Goal: Task Accomplishment & Management: Use online tool/utility

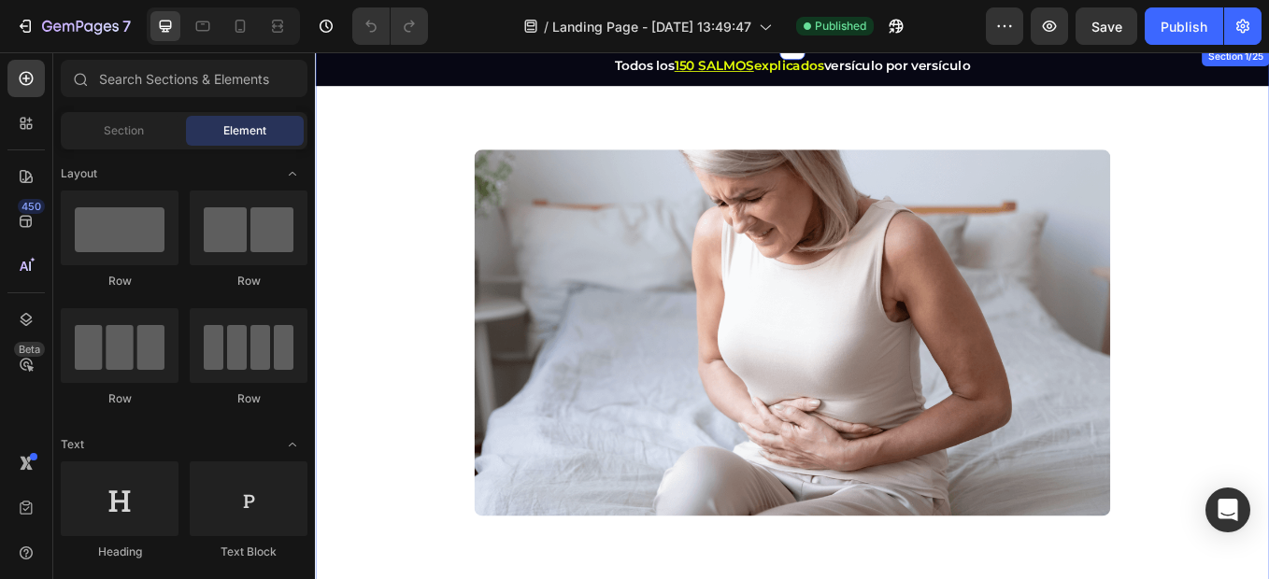
scroll to position [46, 0]
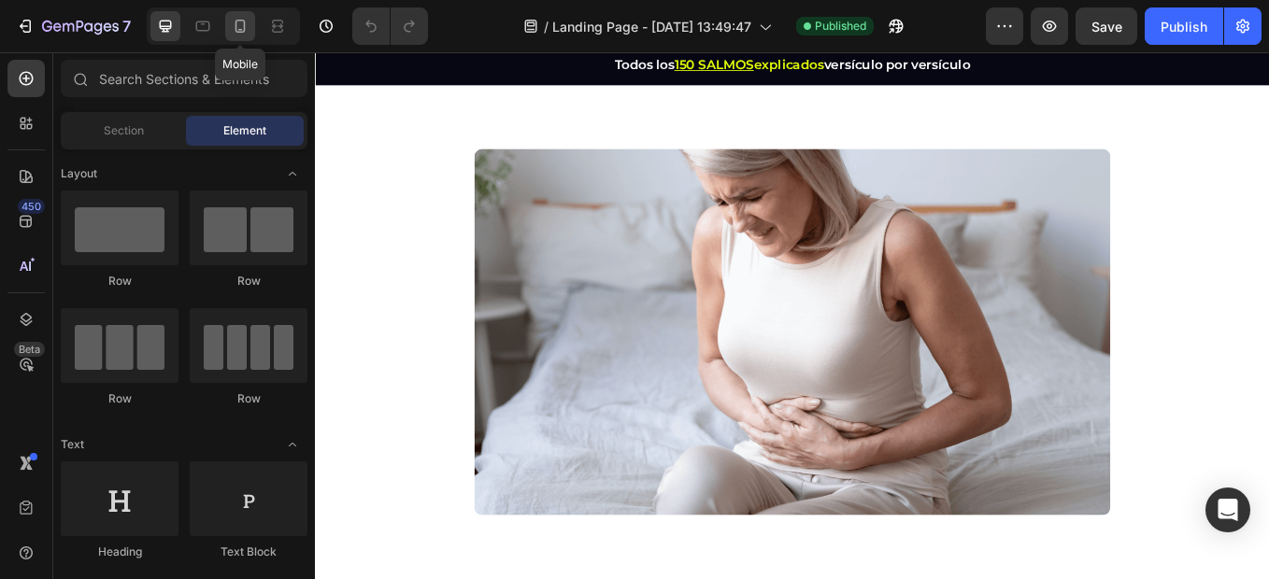
click at [242, 21] on icon at bounding box center [240, 26] width 10 height 13
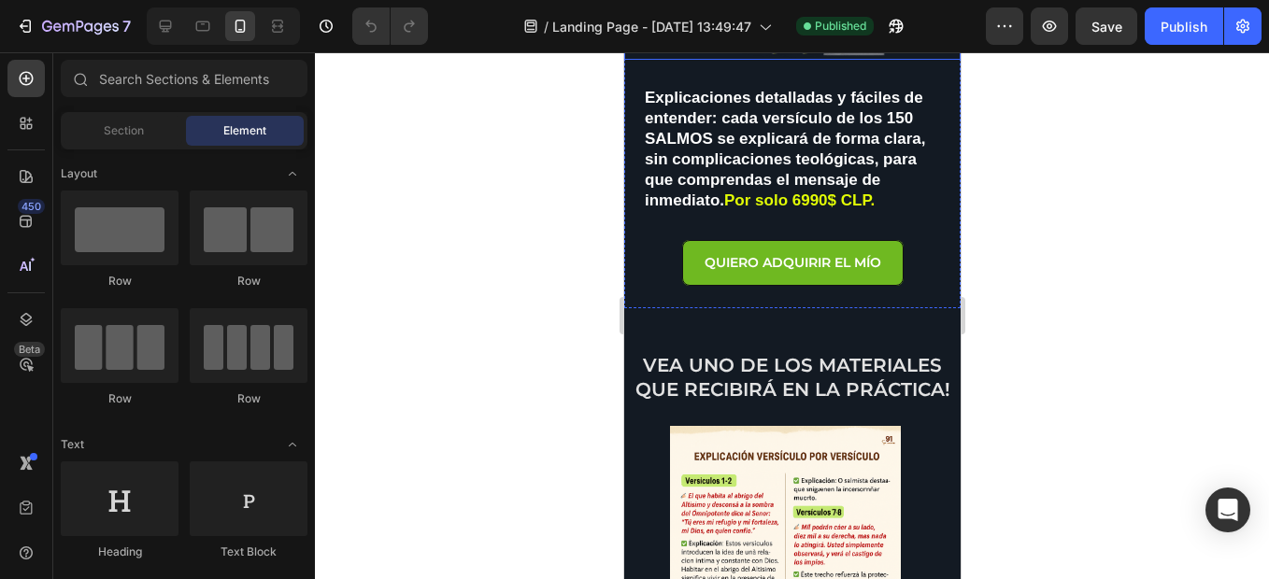
scroll to position [384, 0]
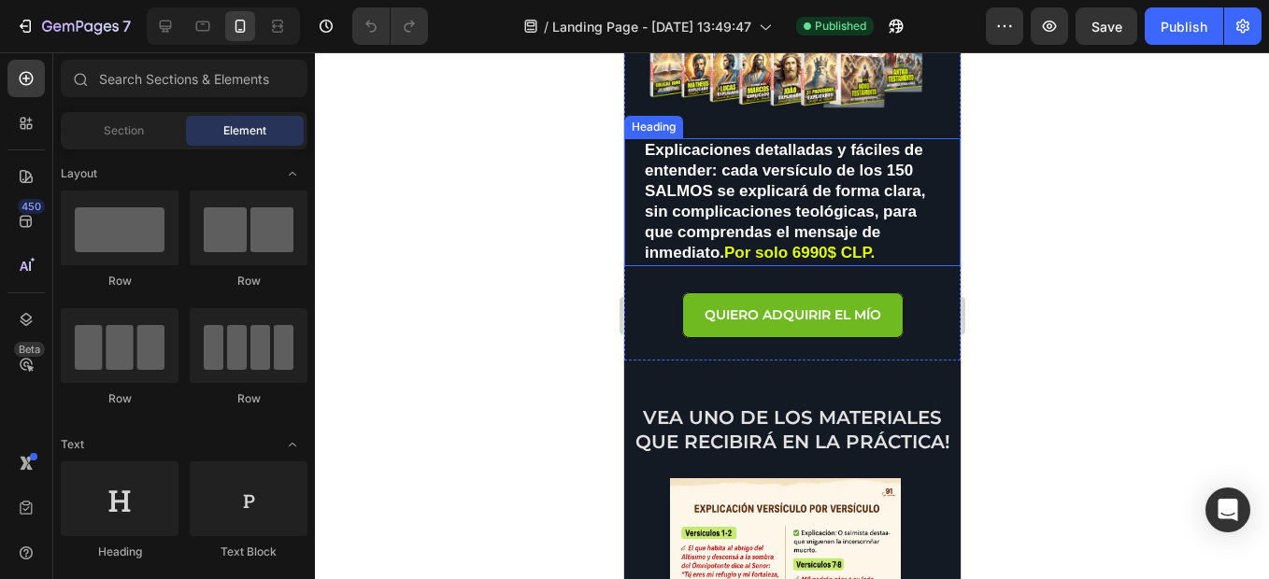
click at [809, 248] on span "Por solo 6990$ CLP." at bounding box center [798, 253] width 150 height 18
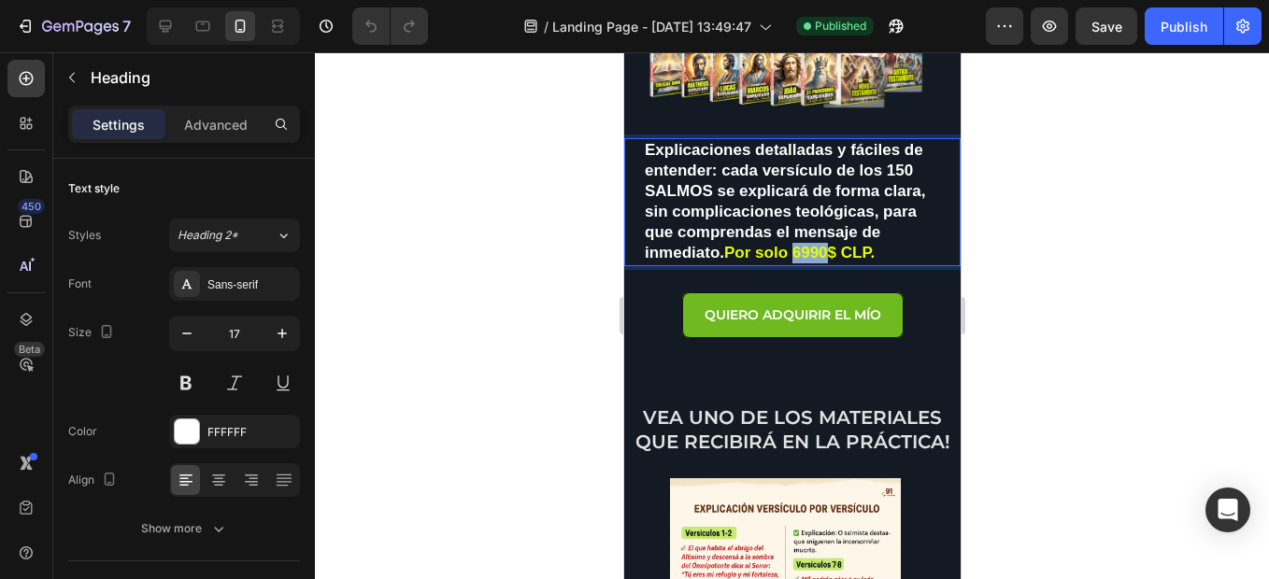
click at [806, 244] on span "Por solo 6990$ CLP." at bounding box center [798, 253] width 150 height 18
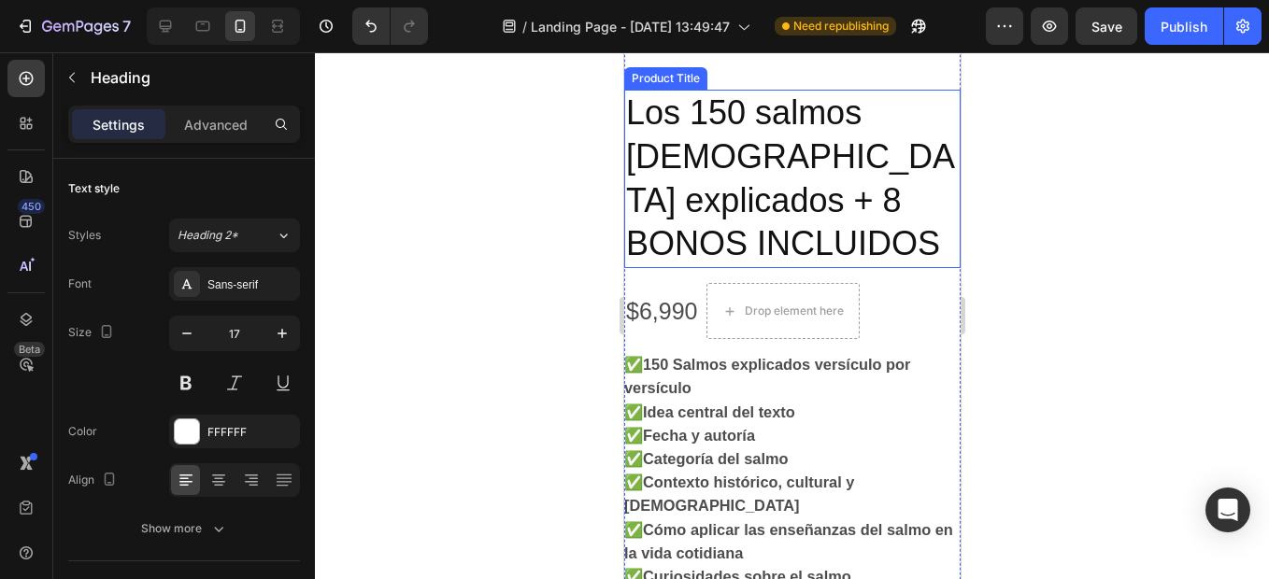
scroll to position [6832, 0]
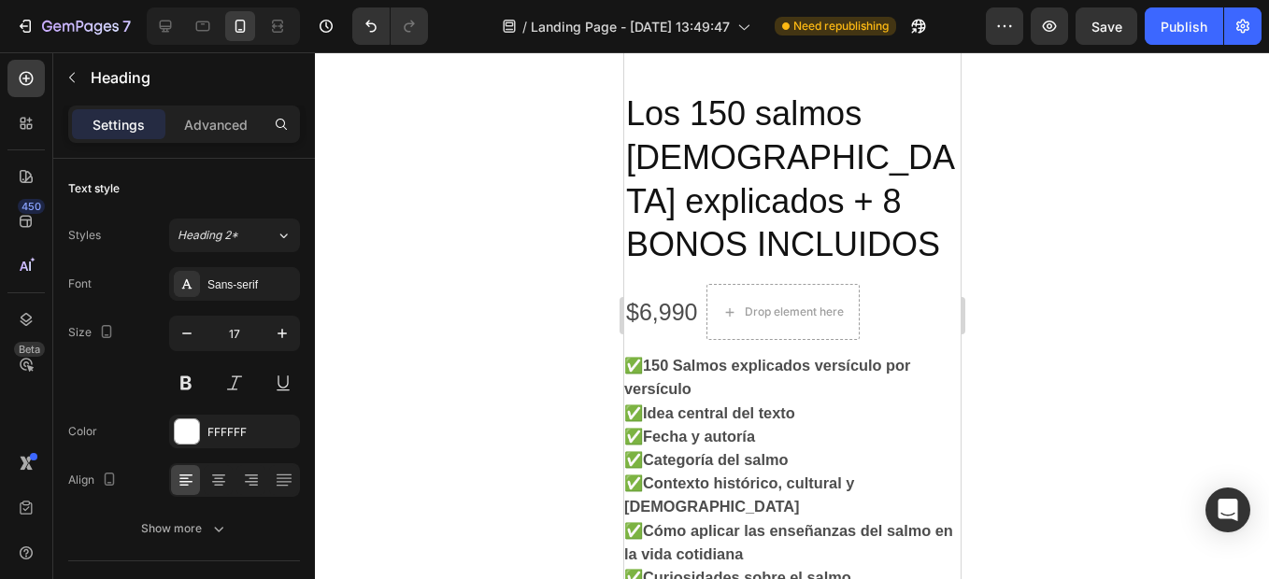
drag, startPoint x: 21, startPoint y: 22, endPoint x: 794, endPoint y: 31, distance: 773.7
click at [794, 31] on div "7 / Landing Page - [DATE] 13:49:47 Need republishing Preview Save Publish" at bounding box center [634, 26] width 1269 height 53
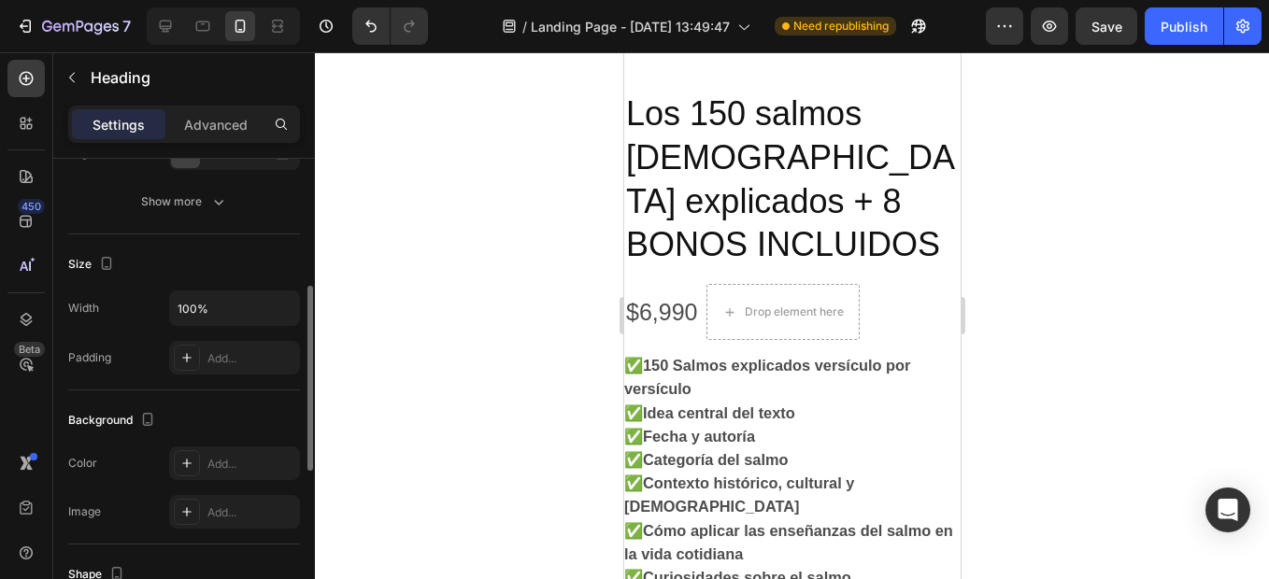
scroll to position [328, 0]
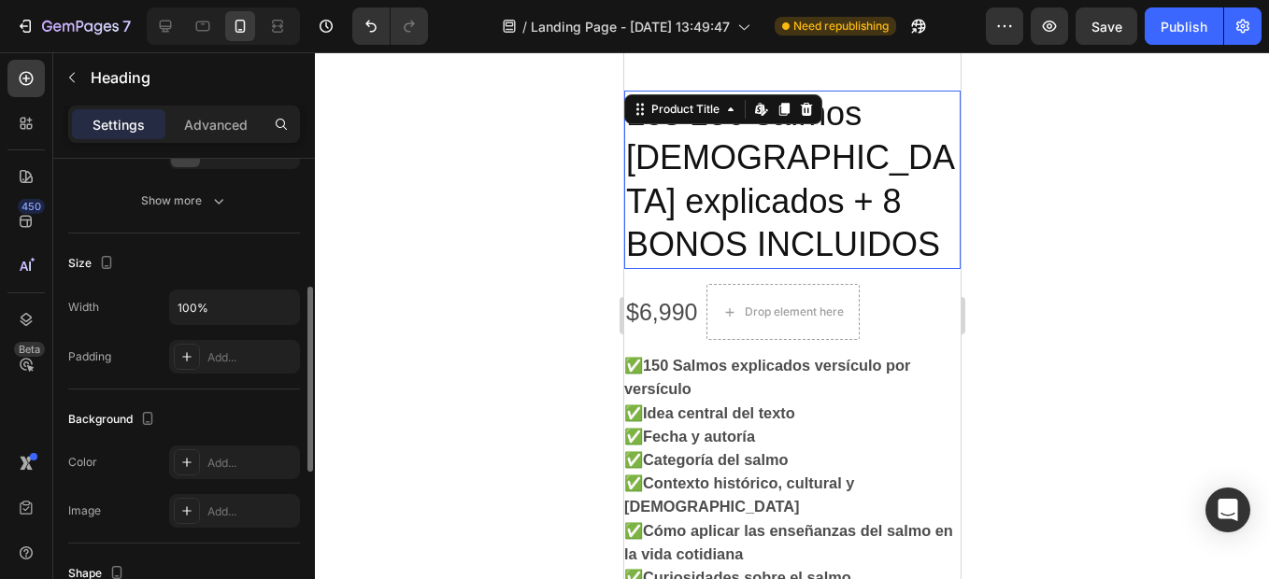
click at [662, 255] on h2 "Los 150 salmos [DEMOGRAPHIC_DATA] explicados + 8 BONOS INCLUIDOS" at bounding box center [791, 180] width 336 height 178
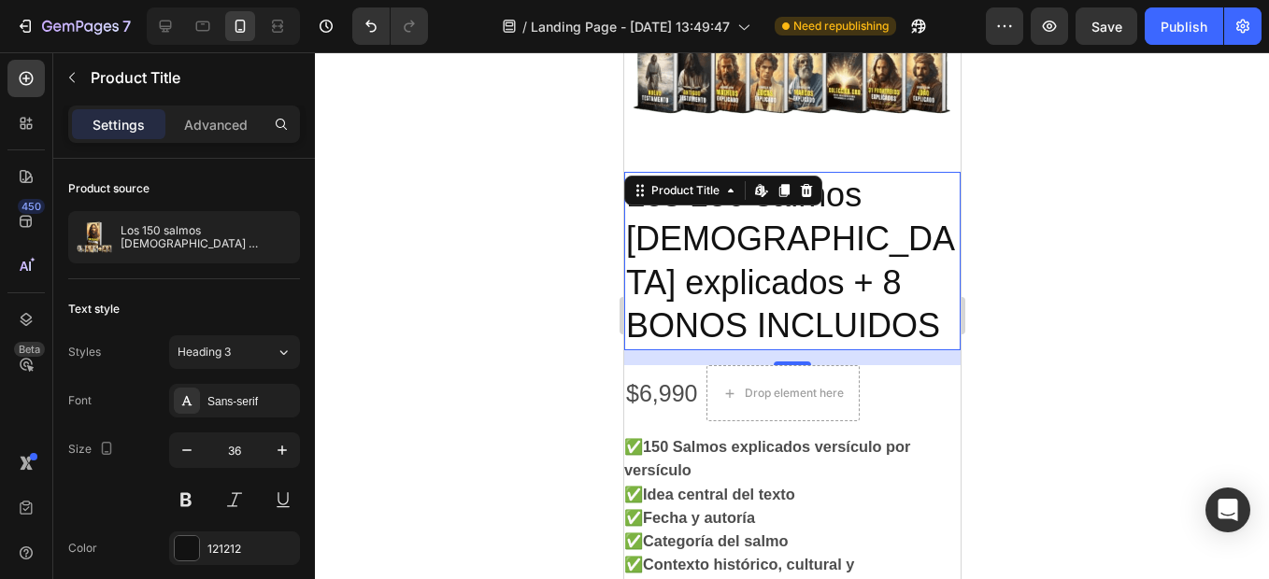
scroll to position [6750, 0]
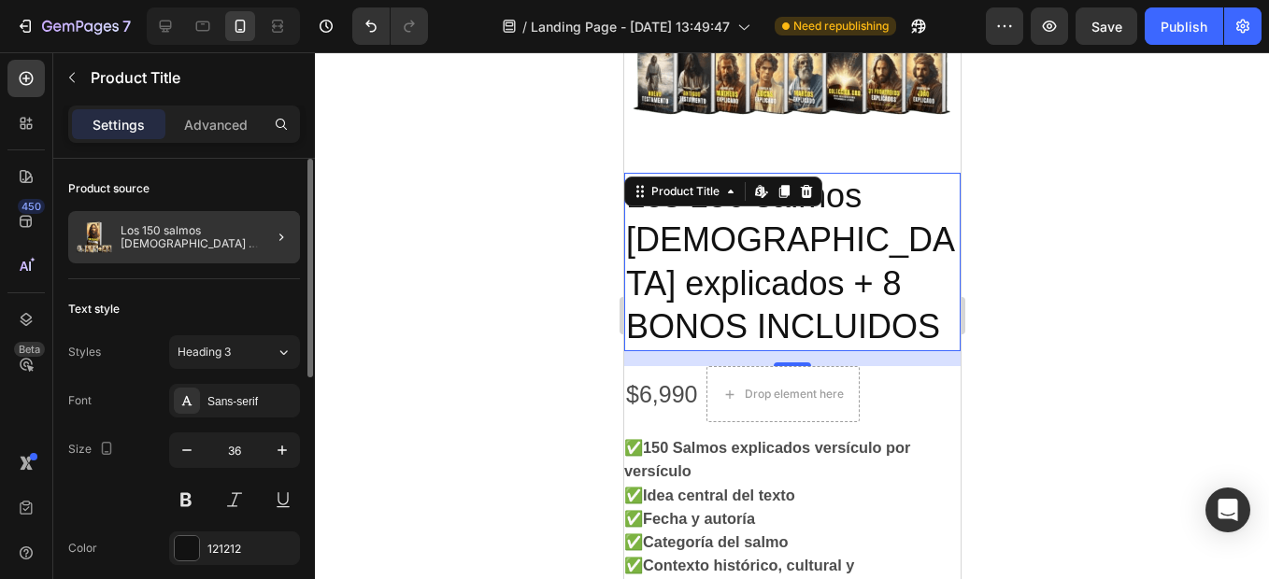
click at [259, 235] on div at bounding box center [274, 237] width 52 height 52
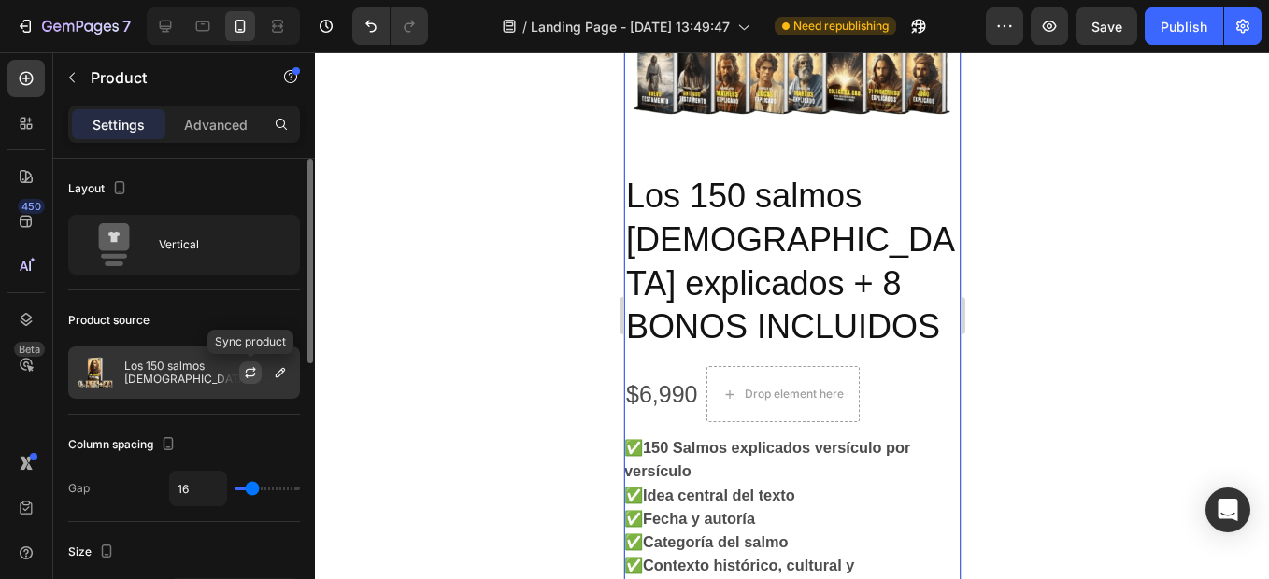
click at [250, 376] on icon "button" at bounding box center [250, 376] width 10 height 6
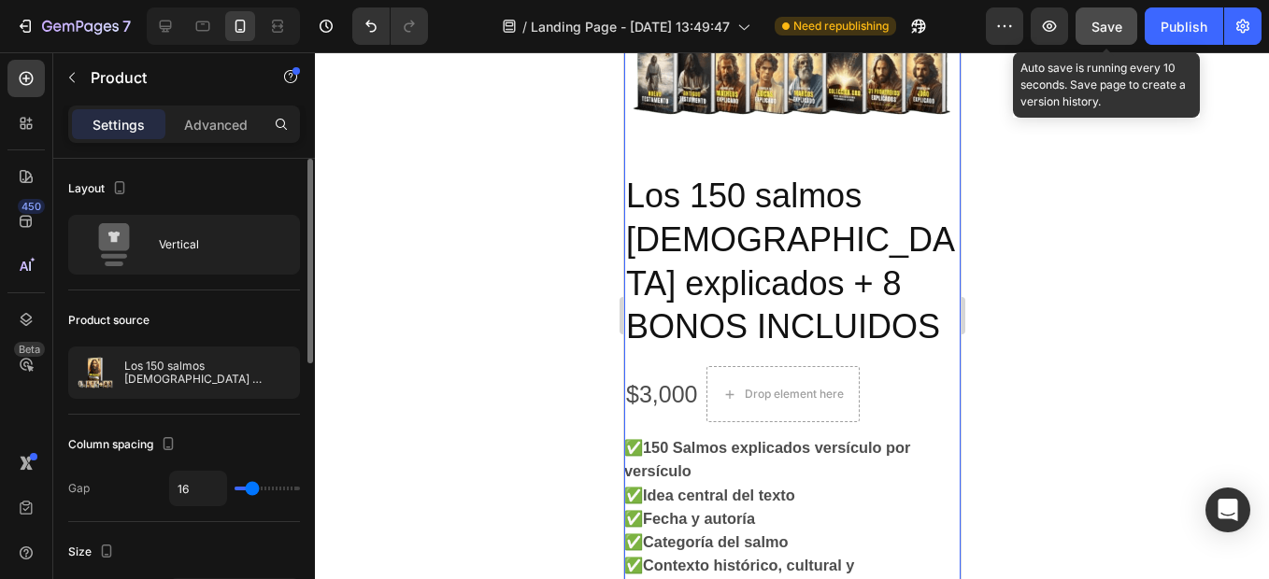
click at [1122, 36] on button "Save" at bounding box center [1106, 25] width 62 height 37
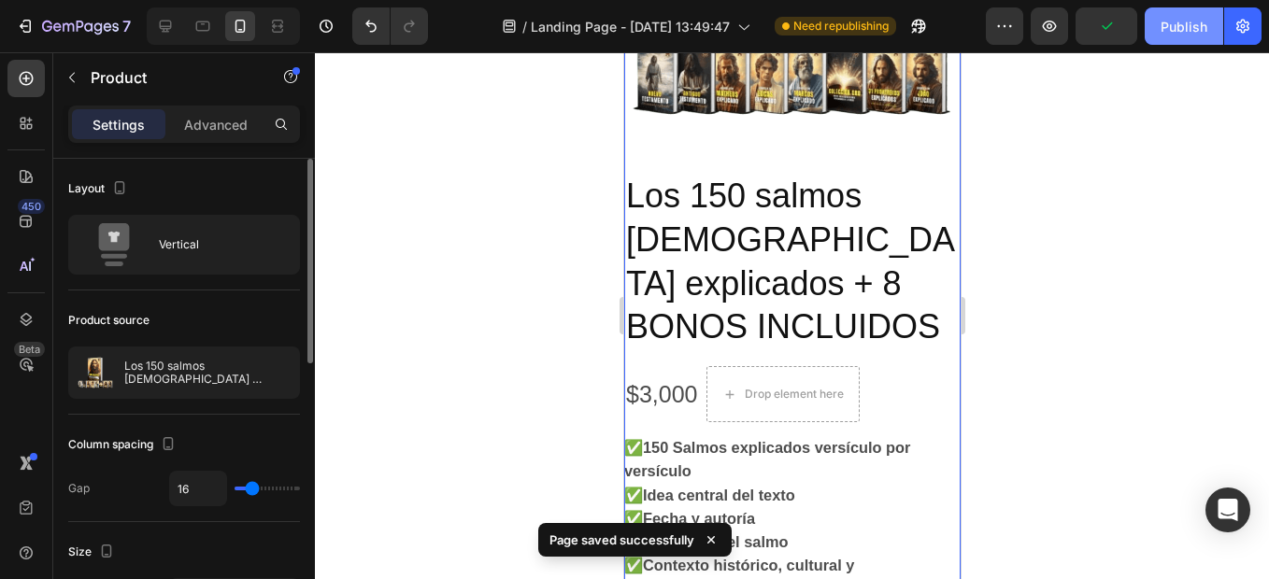
click at [1180, 37] on button "Publish" at bounding box center [1184, 25] width 78 height 37
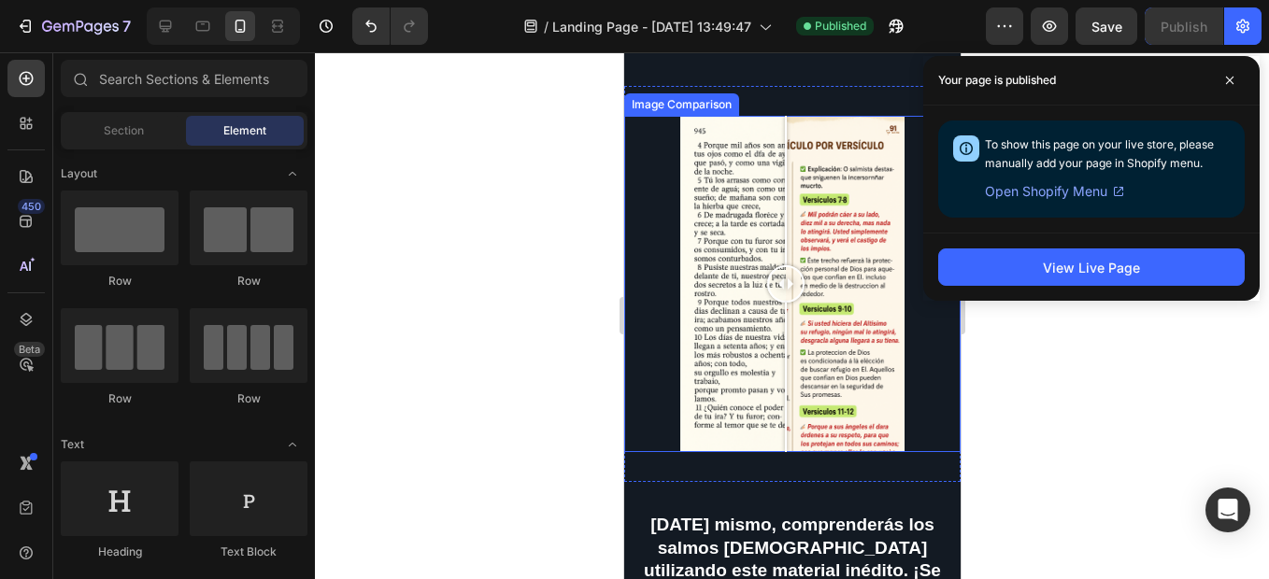
scroll to position [1668, 0]
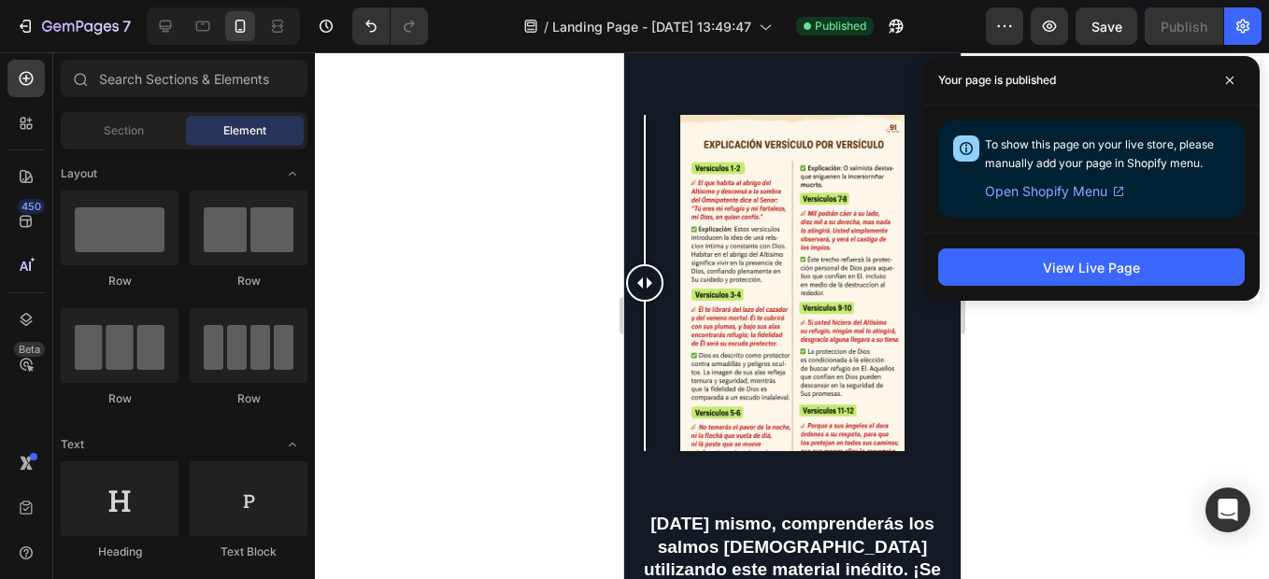
drag, startPoint x: 786, startPoint y: 256, endPoint x: 612, endPoint y: 196, distance: 183.8
click at [1222, 75] on span at bounding box center [1230, 80] width 30 height 30
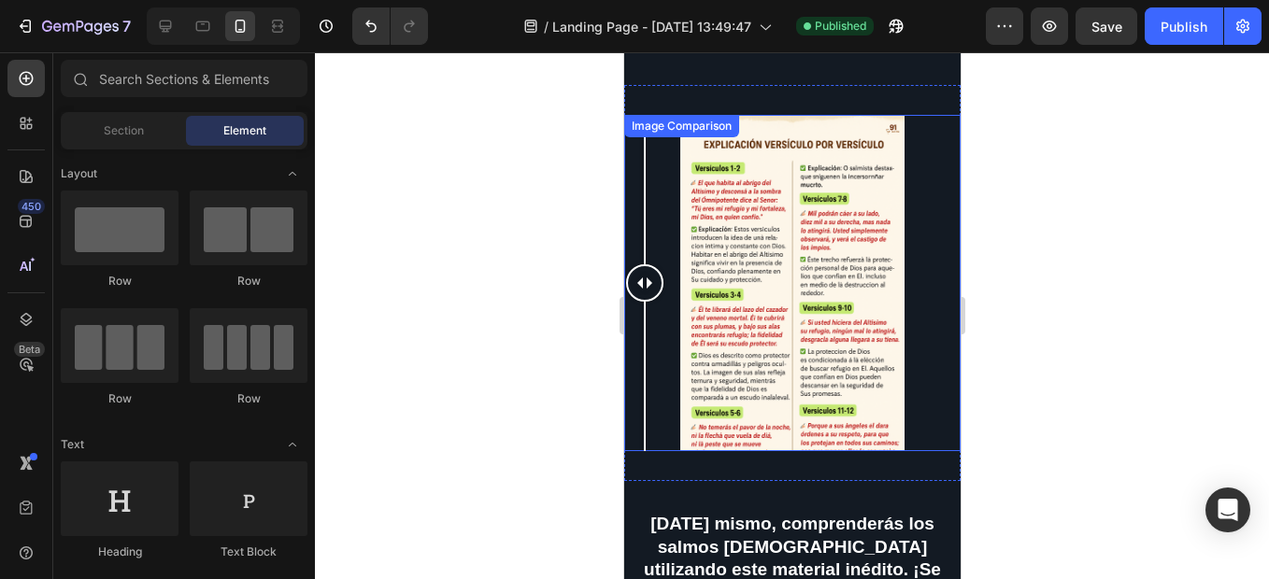
click at [750, 243] on div at bounding box center [791, 283] width 336 height 336
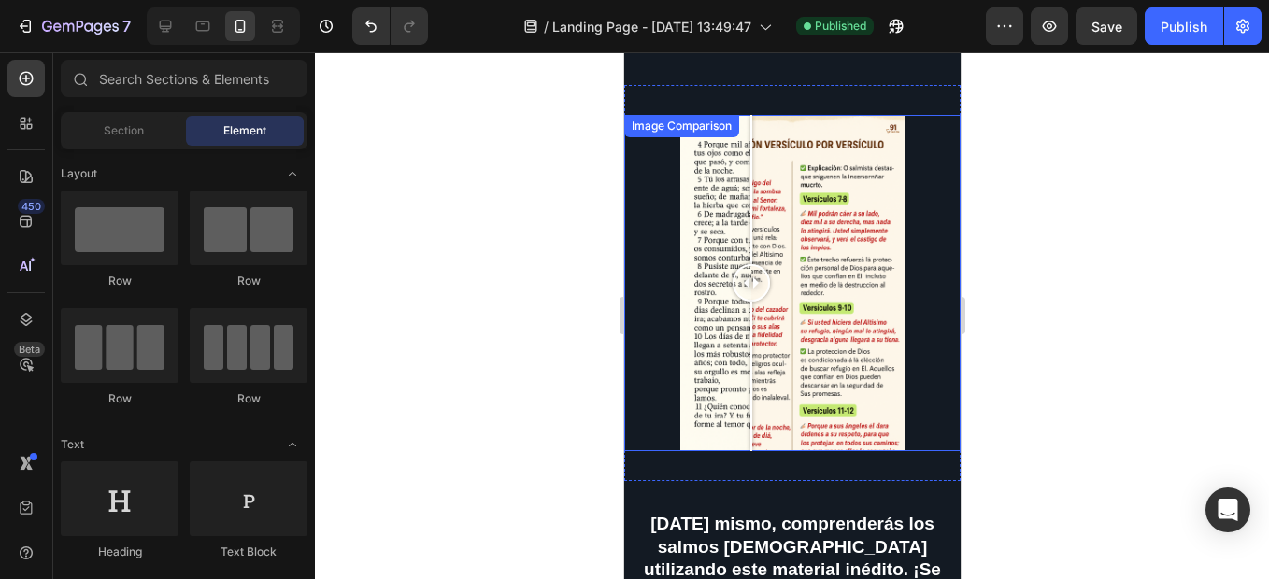
click at [692, 118] on div "Image Comparison" at bounding box center [680, 126] width 107 height 17
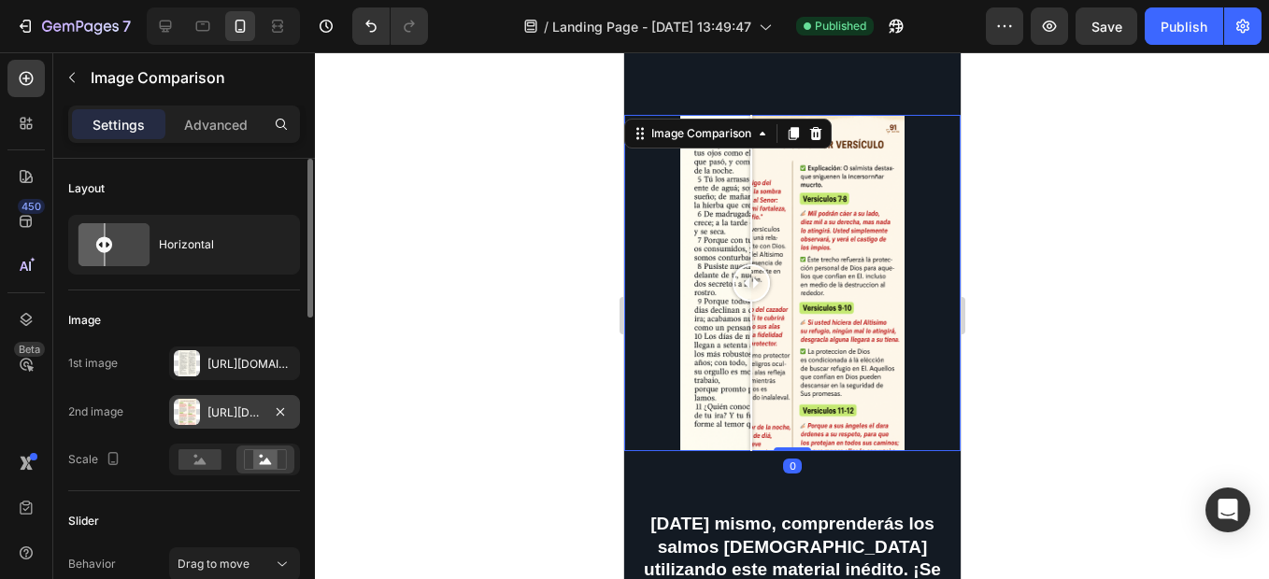
click at [231, 405] on div "[URL][DOMAIN_NAME]" at bounding box center [234, 413] width 54 height 17
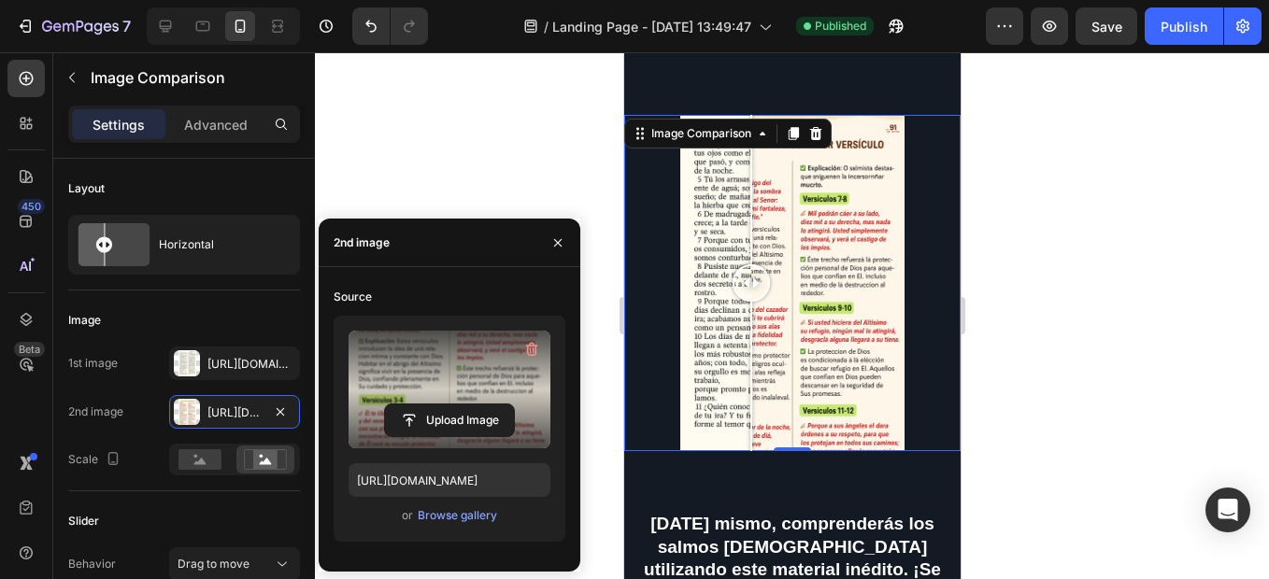
click at [413, 349] on label at bounding box center [450, 390] width 202 height 118
click at [413, 405] on input "file" at bounding box center [449, 421] width 129 height 32
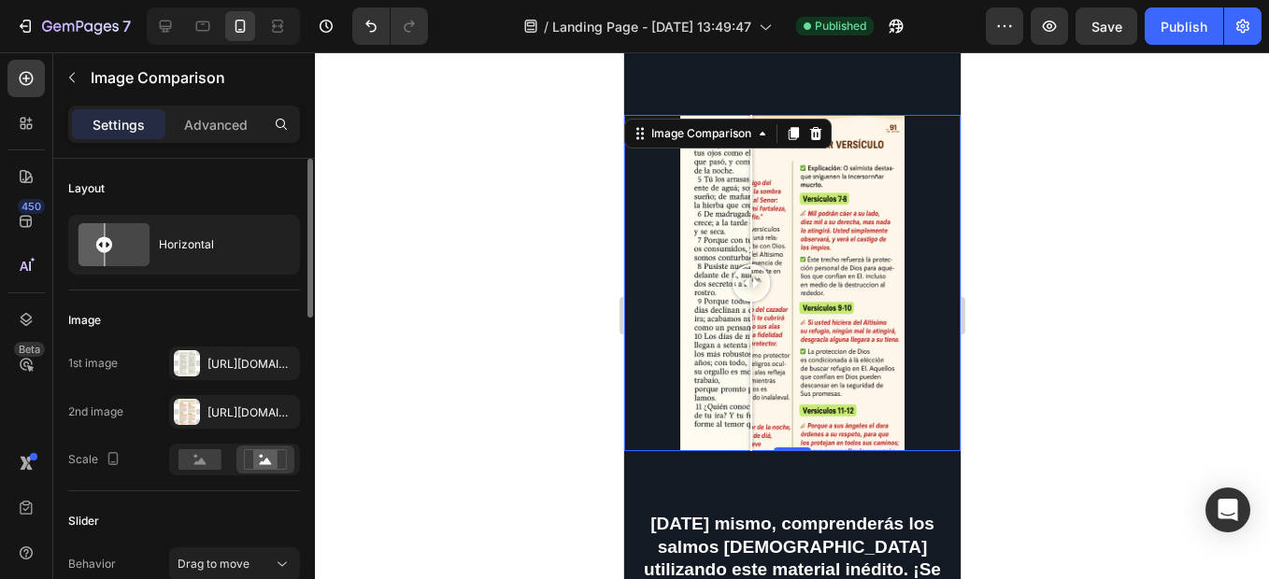
click at [249, 327] on div "Image" at bounding box center [184, 321] width 232 height 30
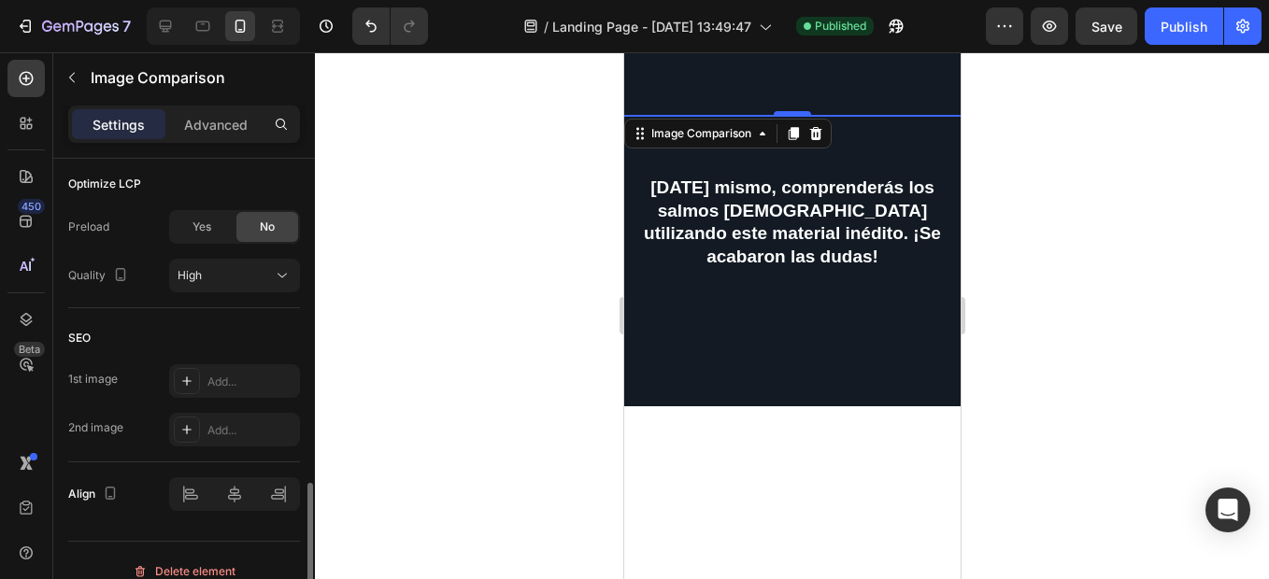
scroll to position [934, 0]
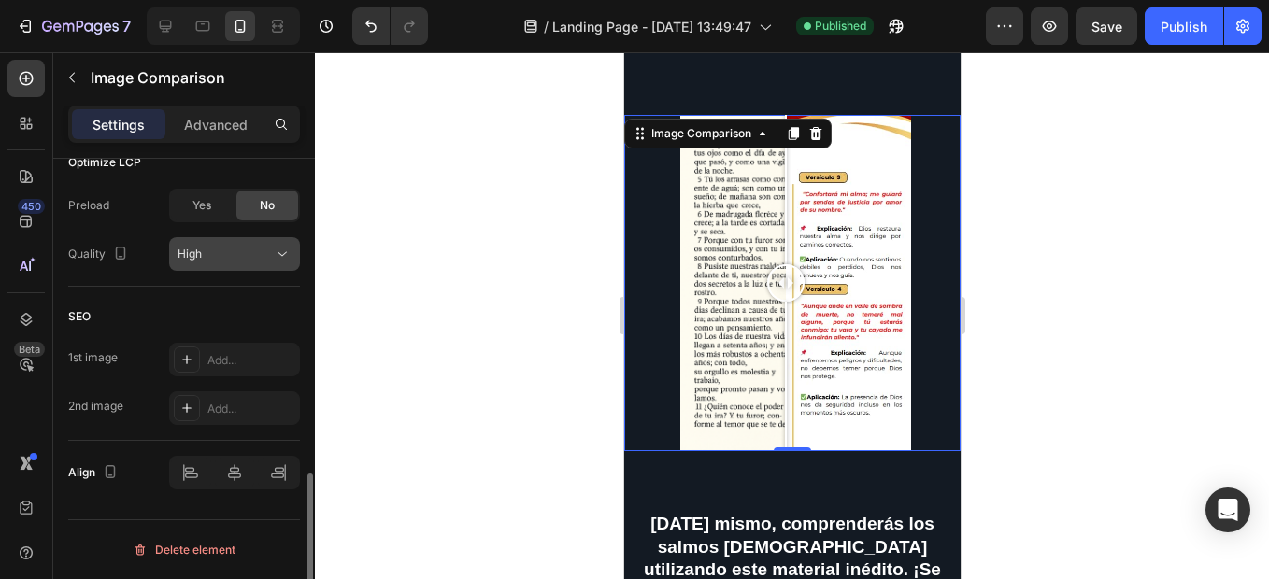
click at [277, 241] on button "High" at bounding box center [234, 254] width 131 height 34
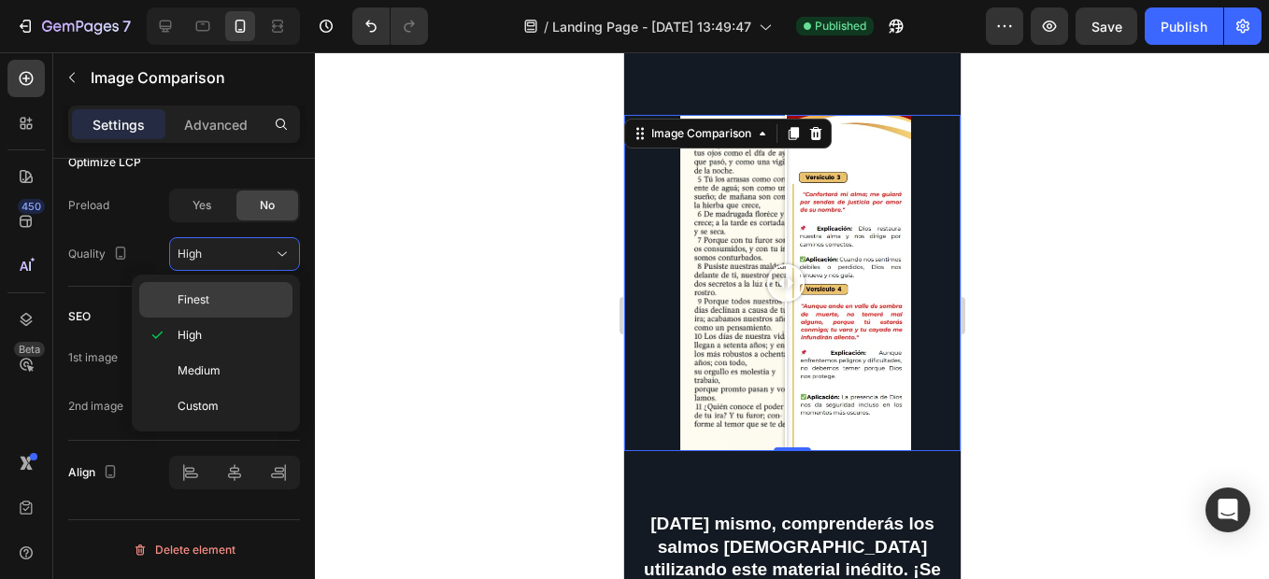
click at [264, 299] on p "Finest" at bounding box center [231, 300] width 107 height 17
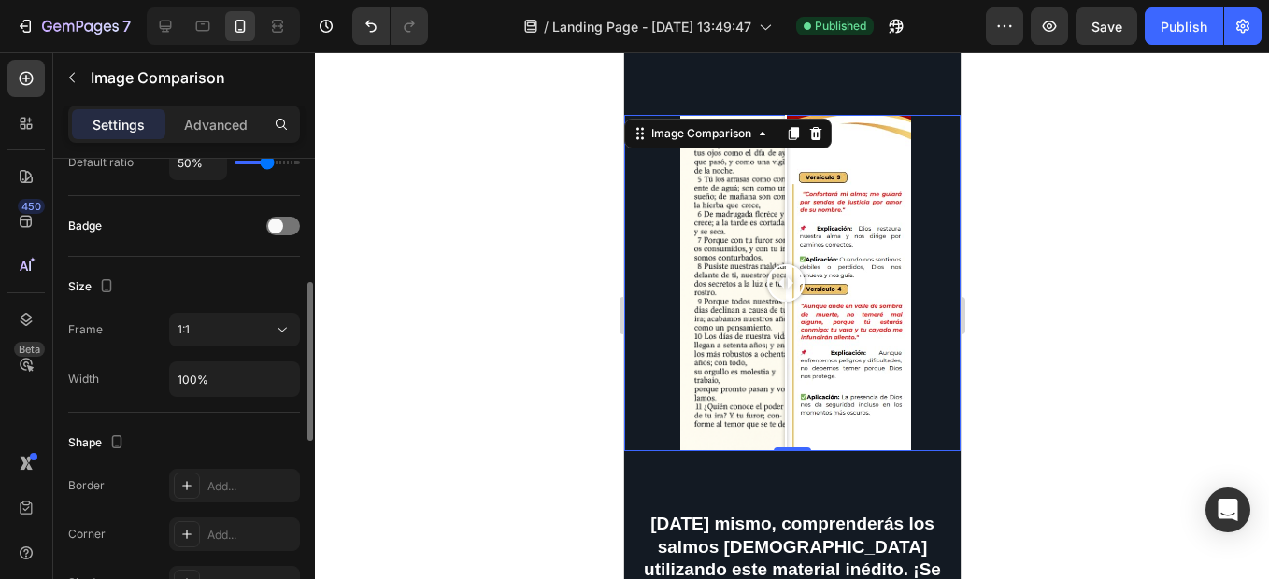
scroll to position [456, 0]
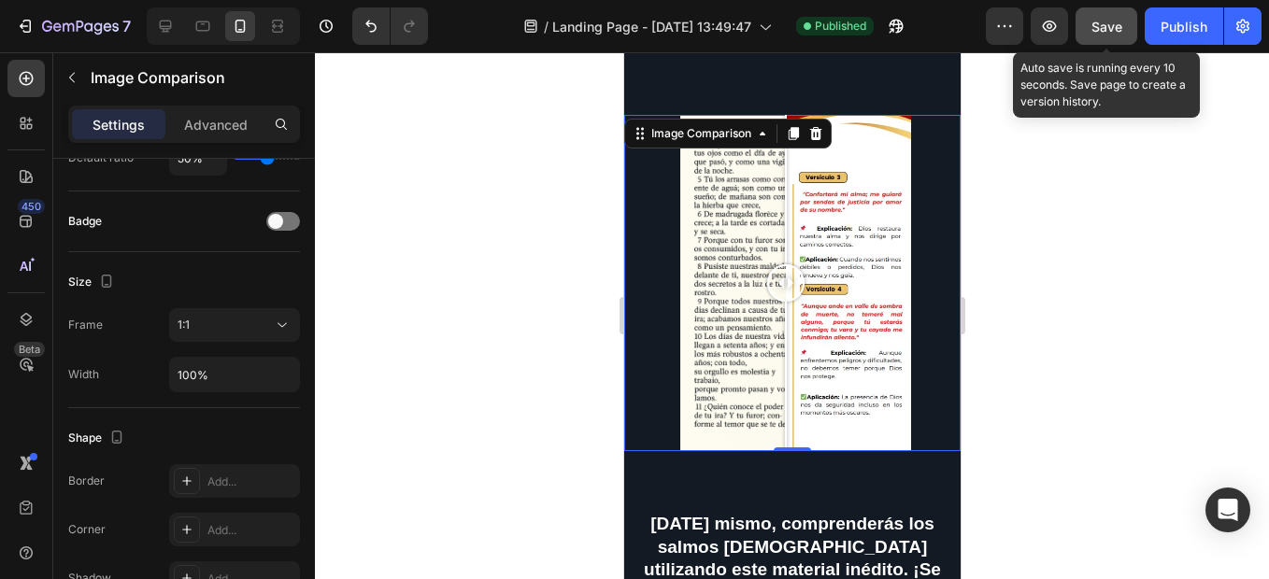
click at [1112, 34] on span "Save" at bounding box center [1106, 27] width 31 height 16
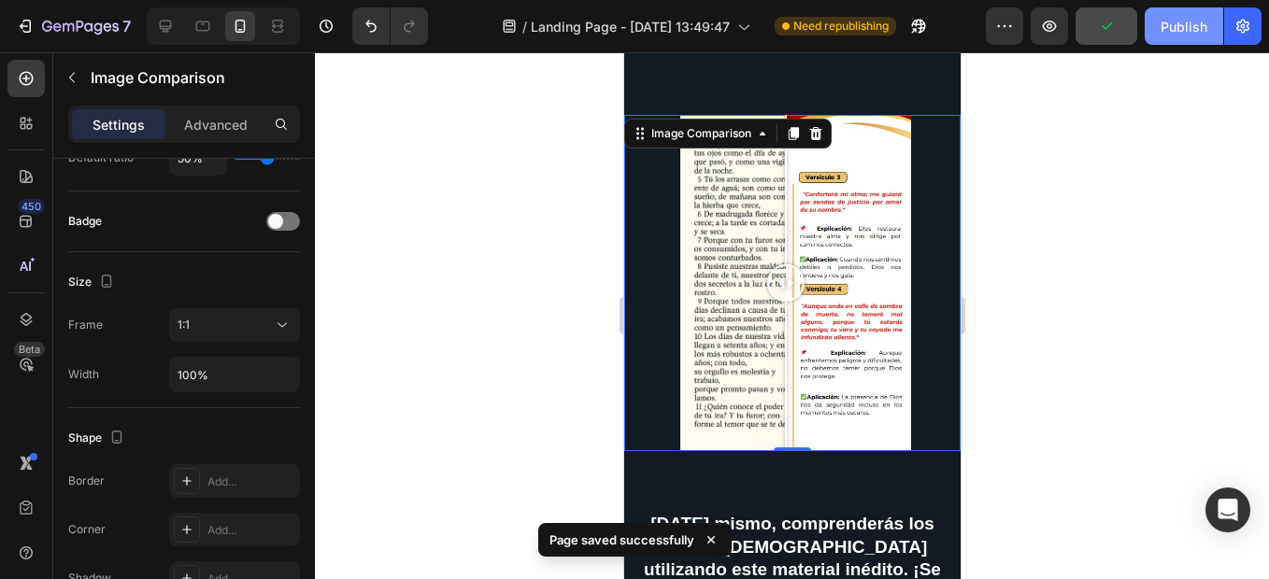
click at [1157, 31] on button "Publish" at bounding box center [1184, 25] width 78 height 37
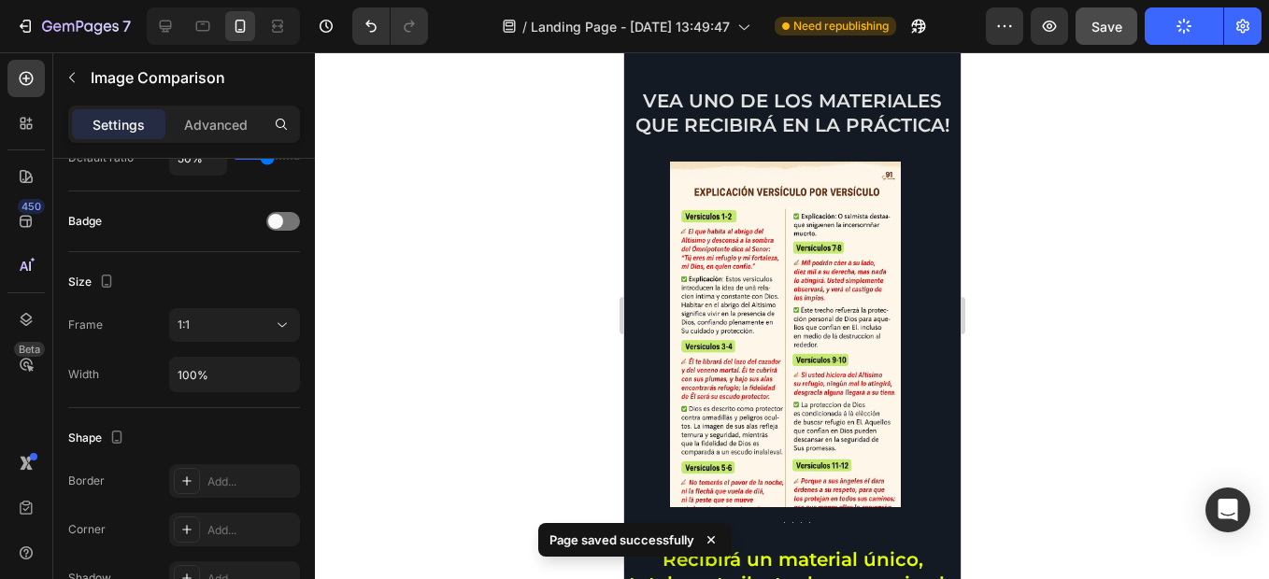
scroll to position [700, 0]
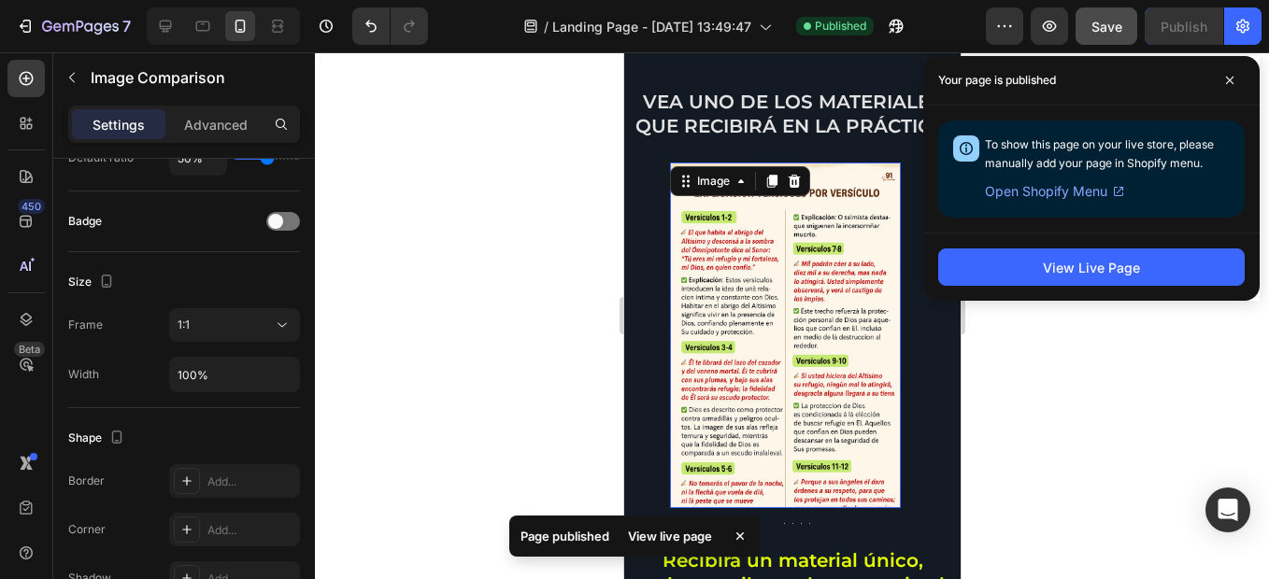
click at [829, 246] on img at bounding box center [784, 336] width 231 height 347
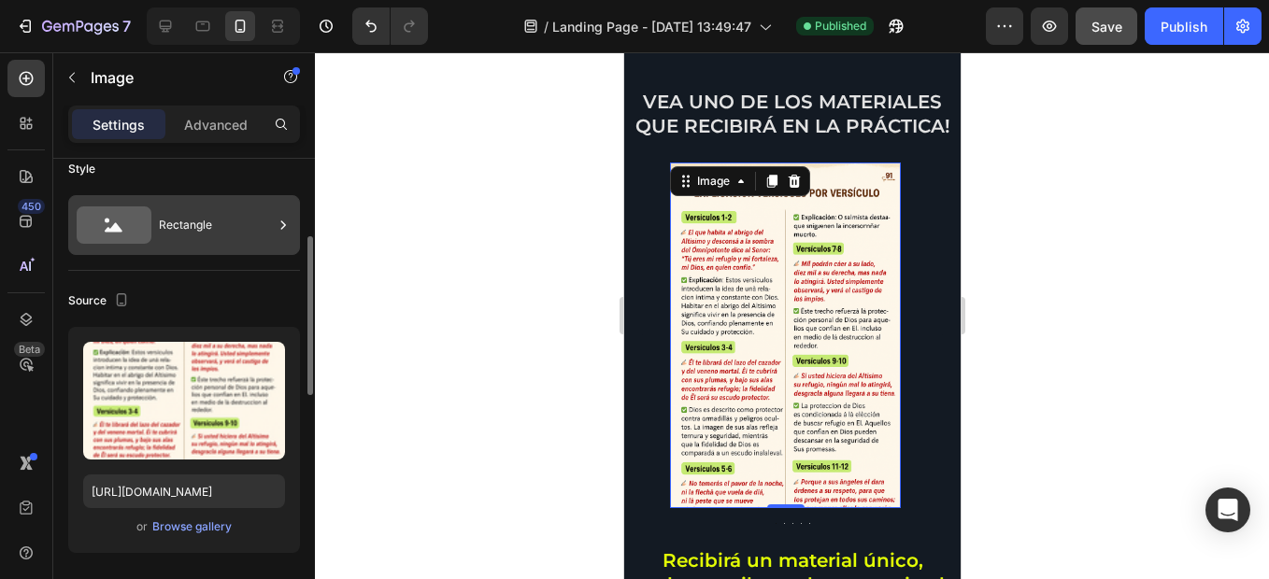
scroll to position [0, 0]
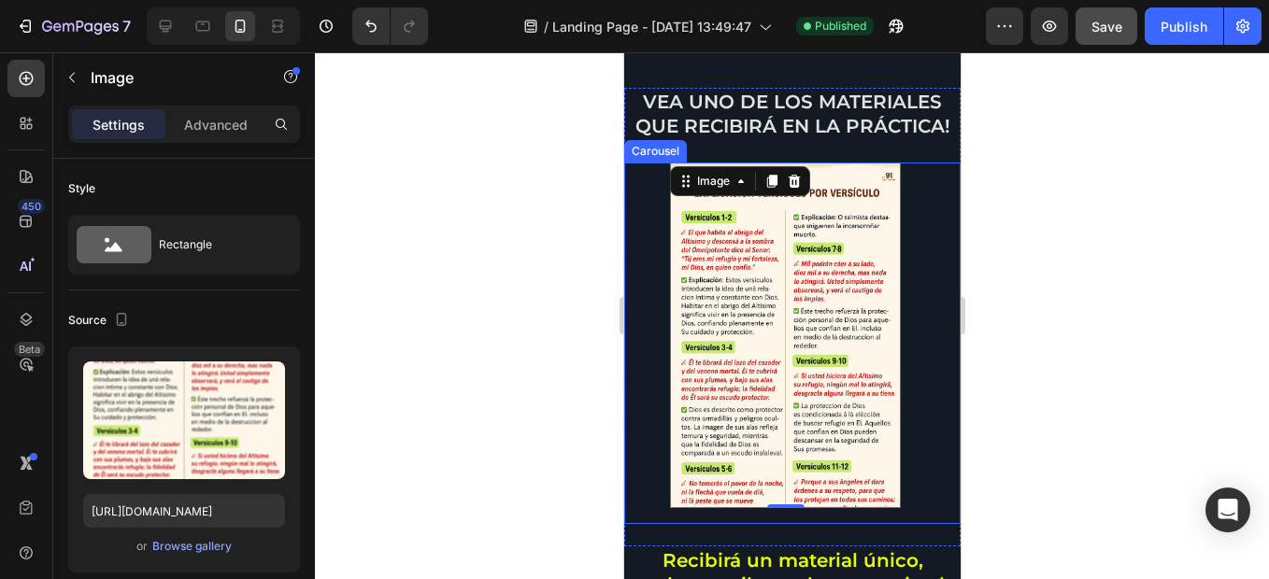
click at [654, 165] on div "Image 0 Image Image Image Image" at bounding box center [791, 336] width 336 height 347
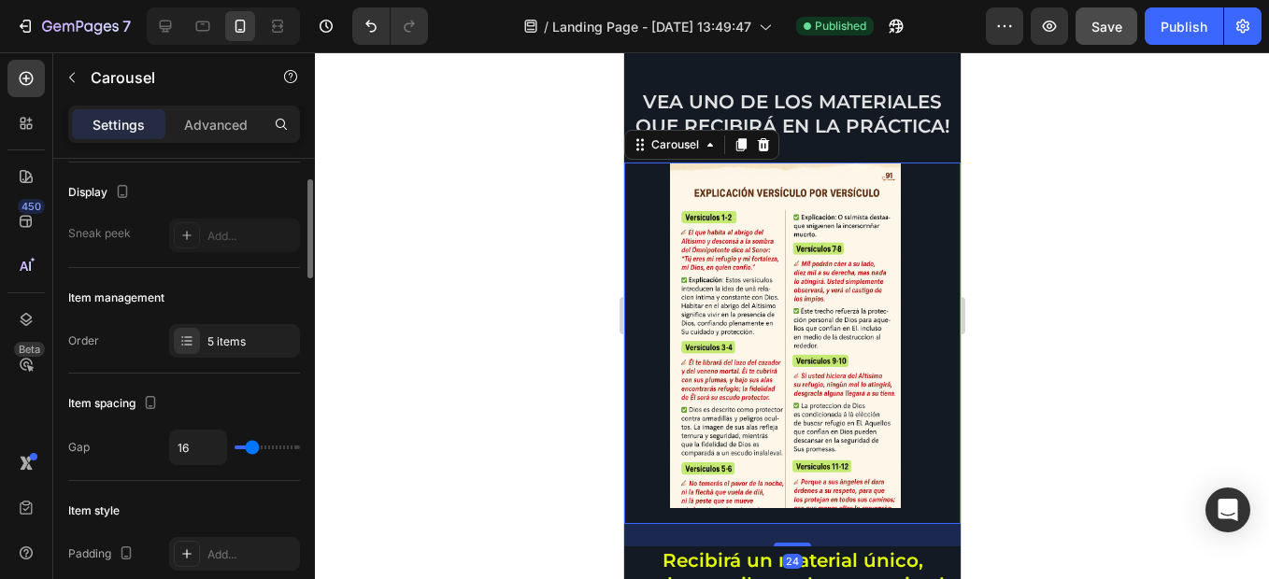
scroll to position [123, 0]
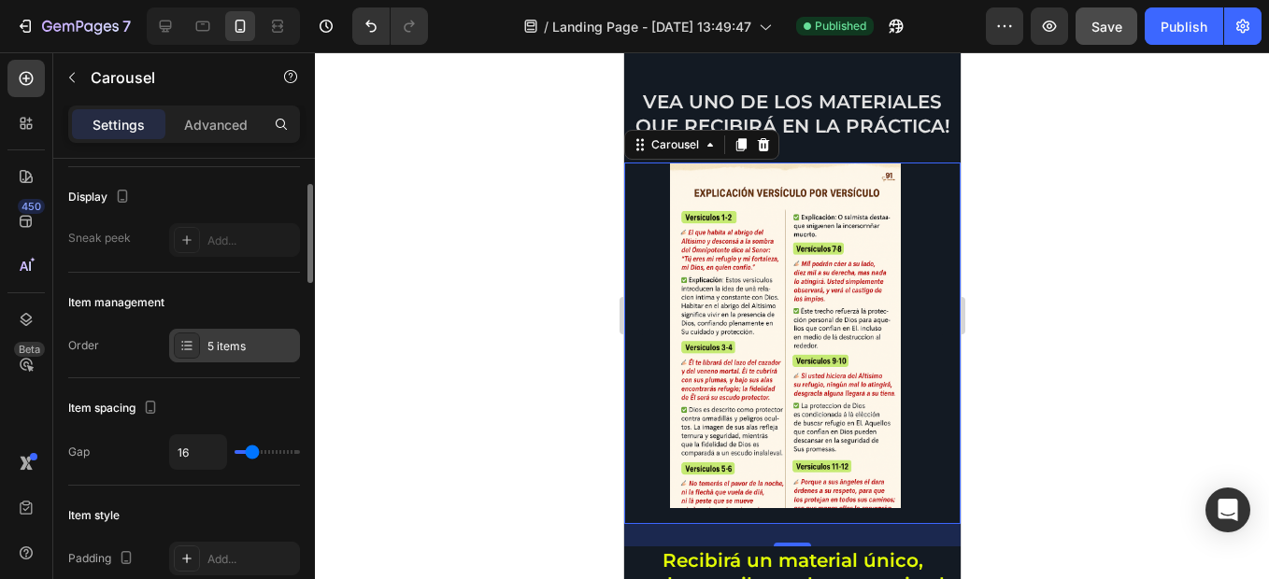
click at [221, 349] on div "5 items" at bounding box center [251, 346] width 88 height 17
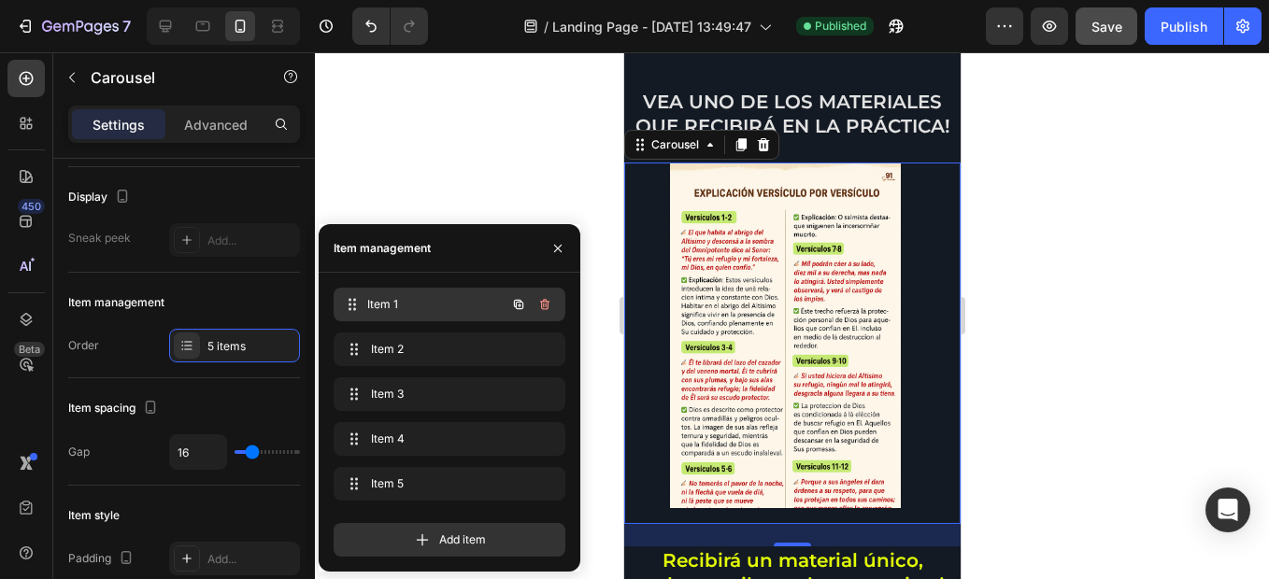
click at [400, 292] on div "Item 1 Item 1" at bounding box center [423, 305] width 164 height 26
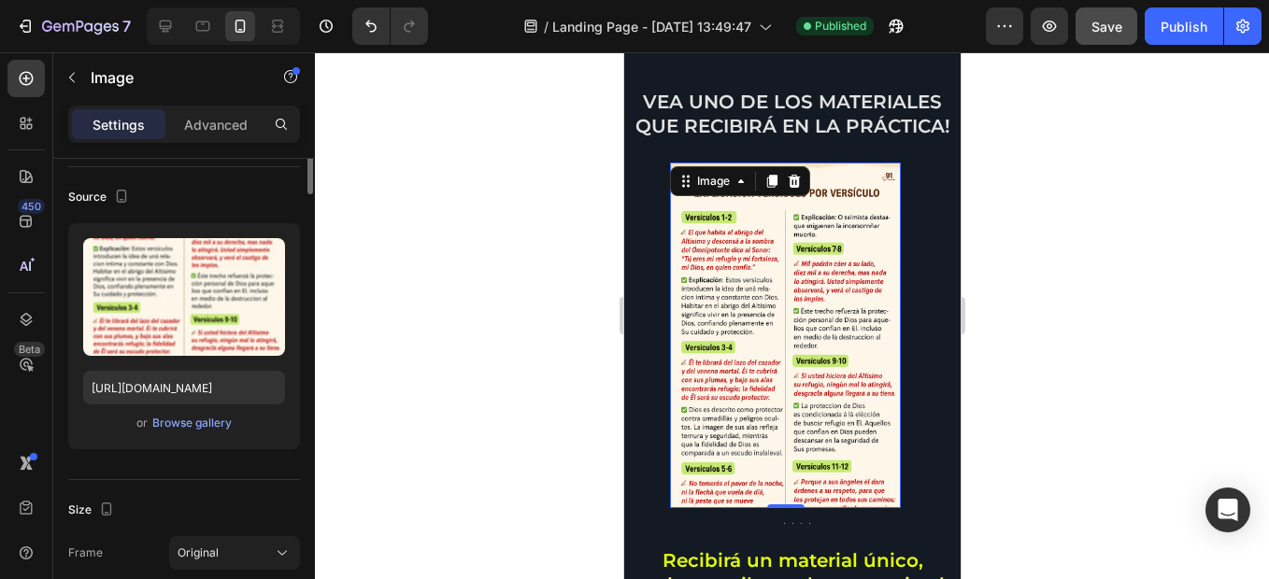
scroll to position [0, 0]
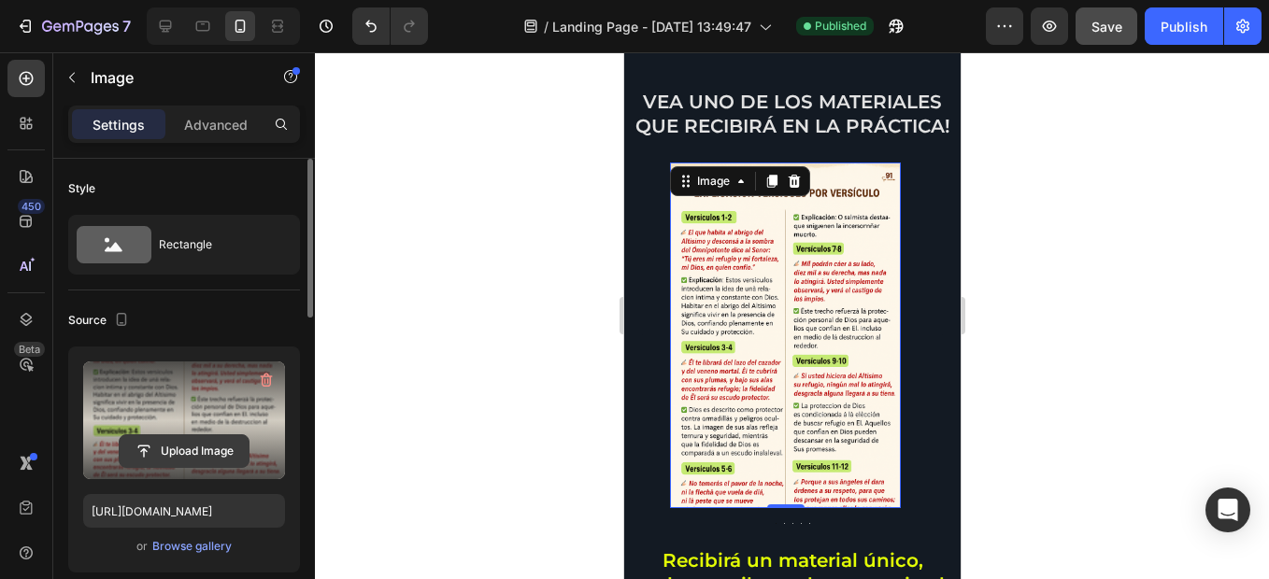
click at [221, 445] on input "file" at bounding box center [184, 451] width 129 height 32
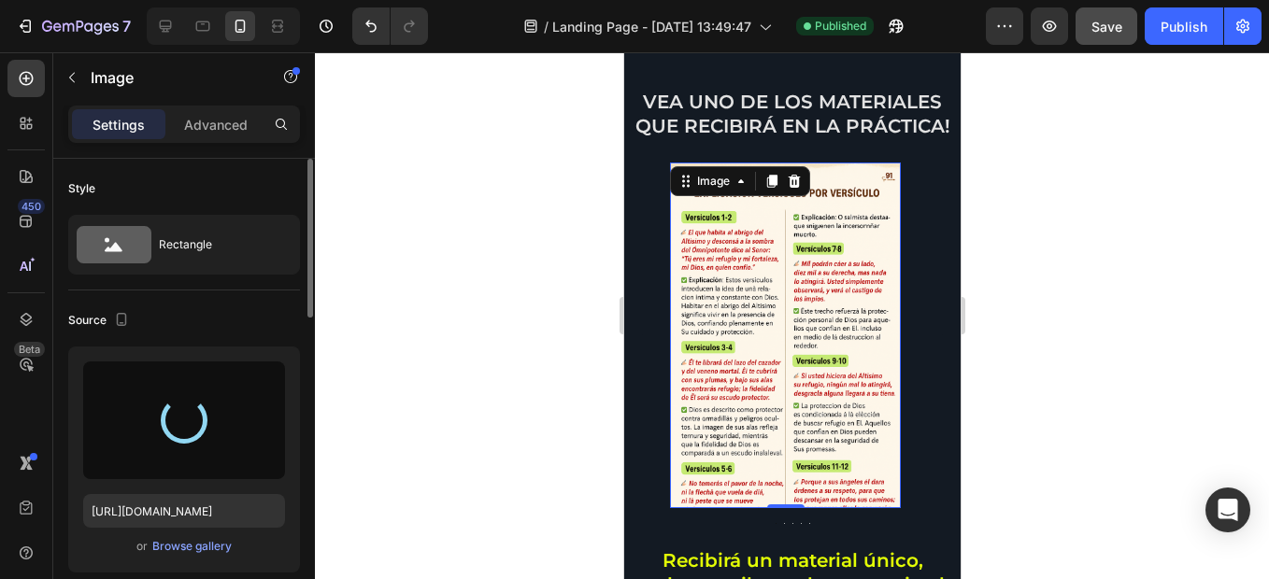
type input "[URL][DOMAIN_NAME]"
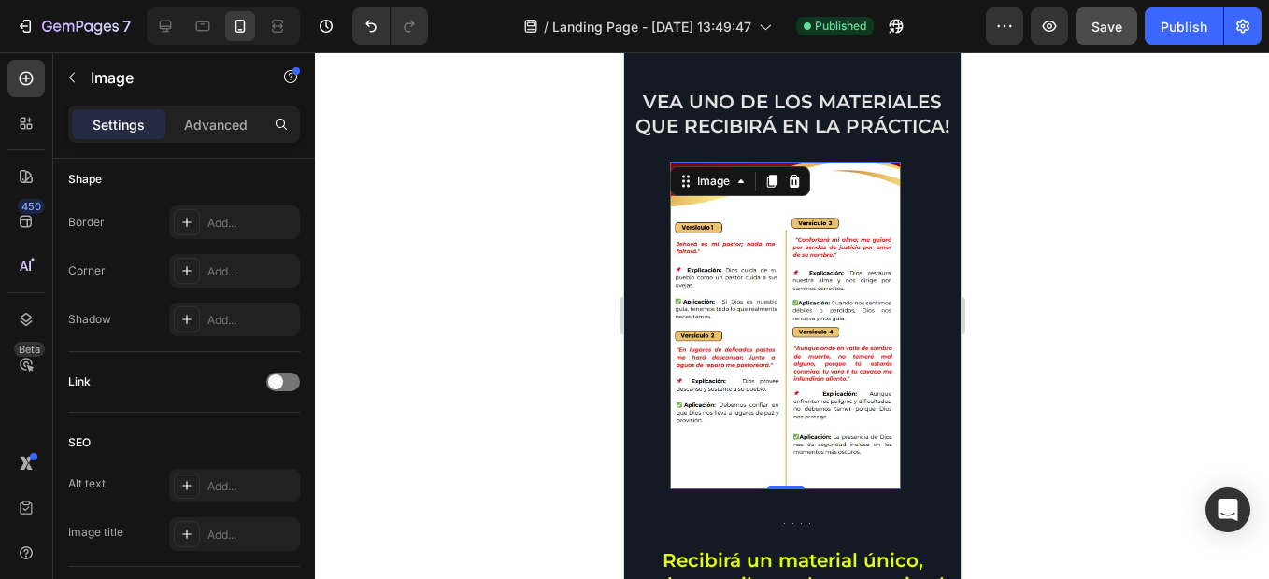
scroll to position [937, 0]
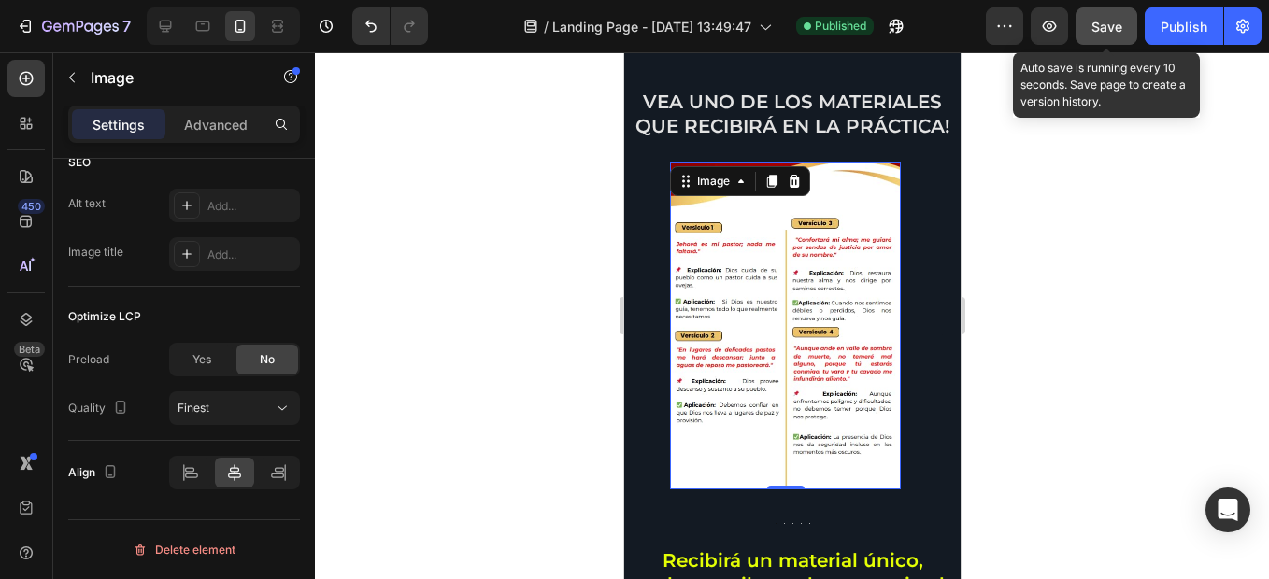
click at [1129, 31] on button "Save" at bounding box center [1106, 25] width 62 height 37
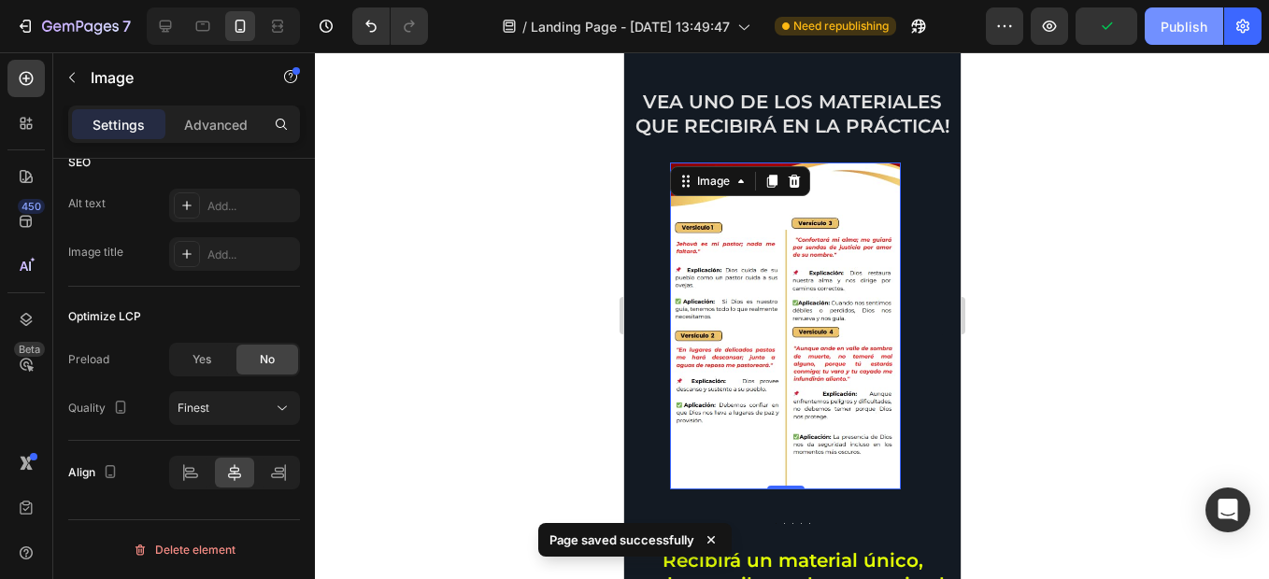
click at [1185, 25] on div "Publish" at bounding box center [1183, 27] width 47 height 20
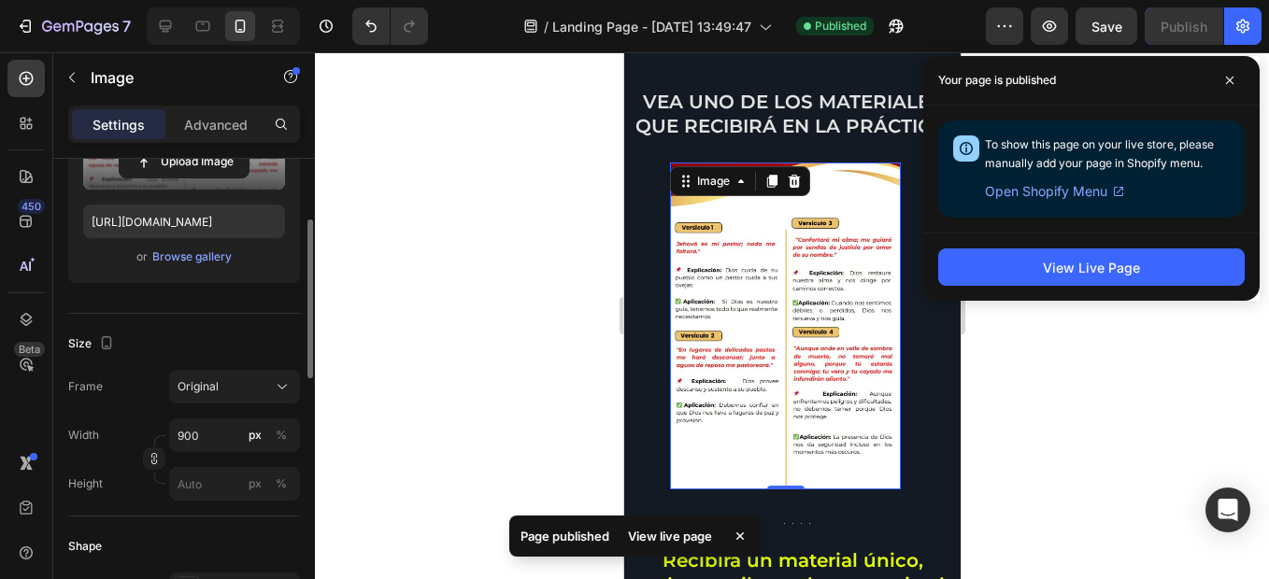
scroll to position [293, 0]
click at [1231, 82] on icon at bounding box center [1229, 80] width 7 height 7
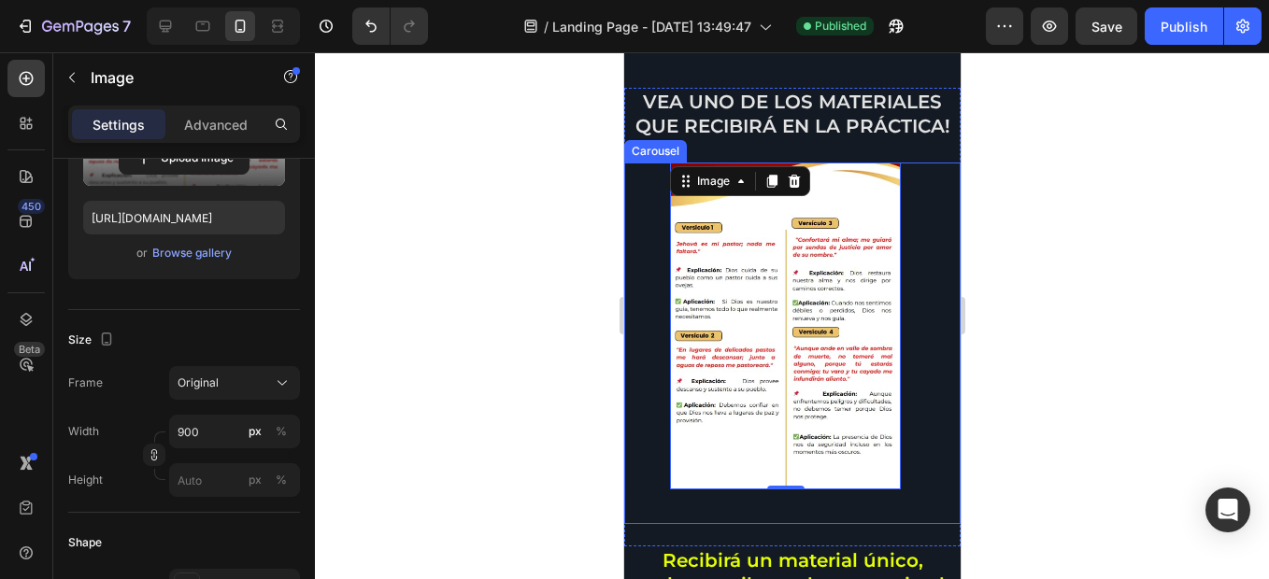
click at [652, 143] on div "Carousel" at bounding box center [654, 151] width 55 height 17
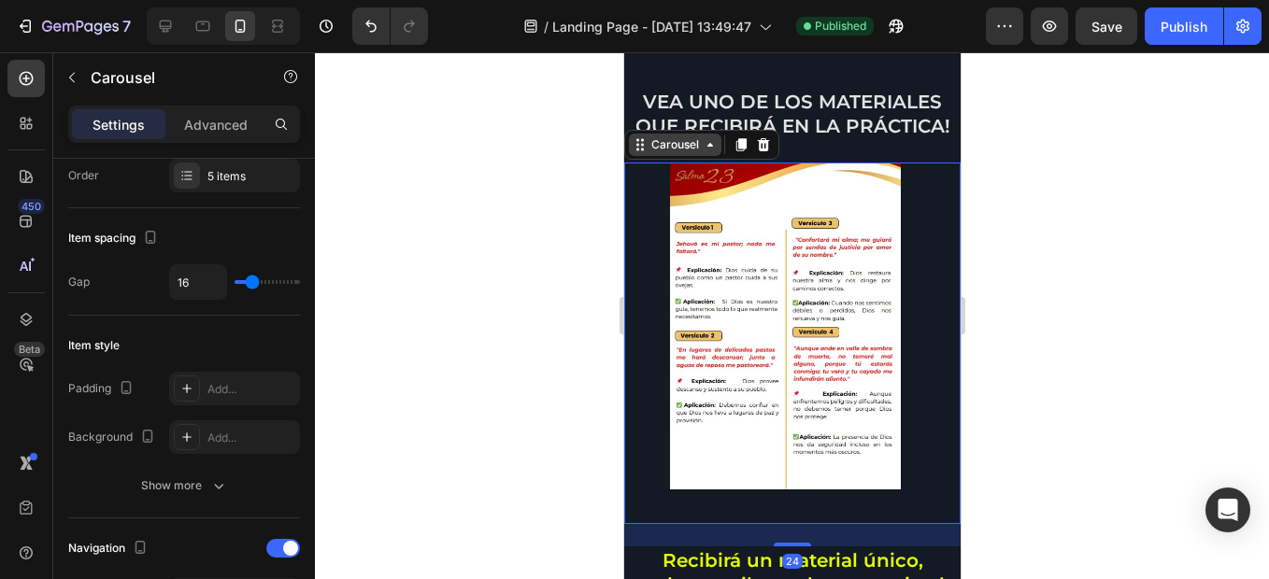
scroll to position [0, 0]
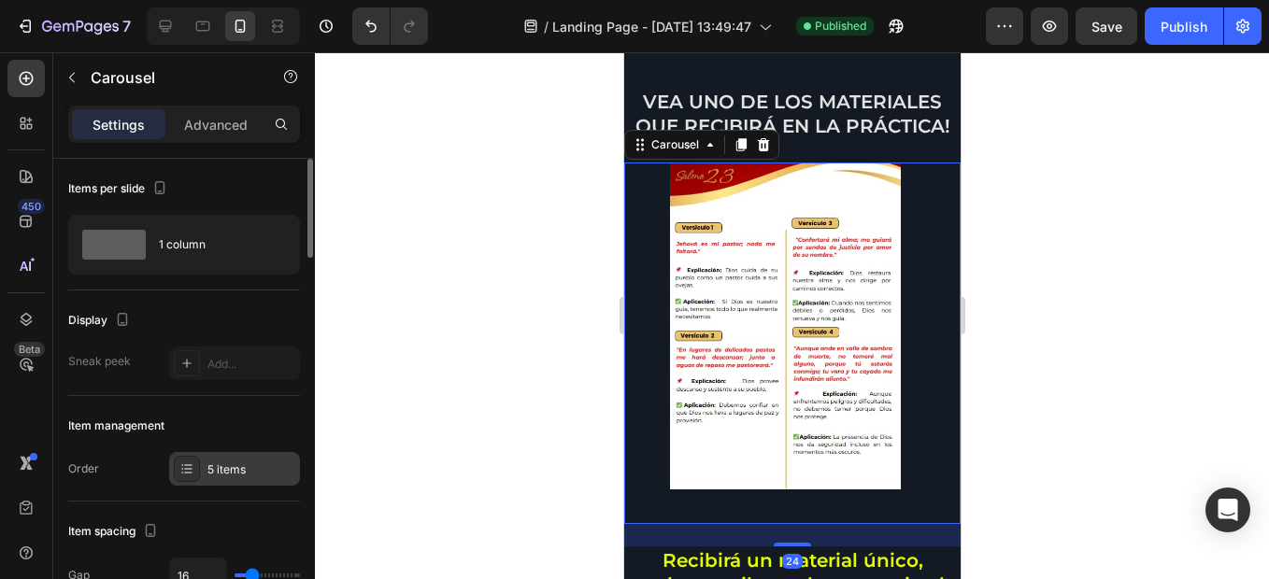
click at [214, 470] on div "5 items" at bounding box center [251, 470] width 88 height 17
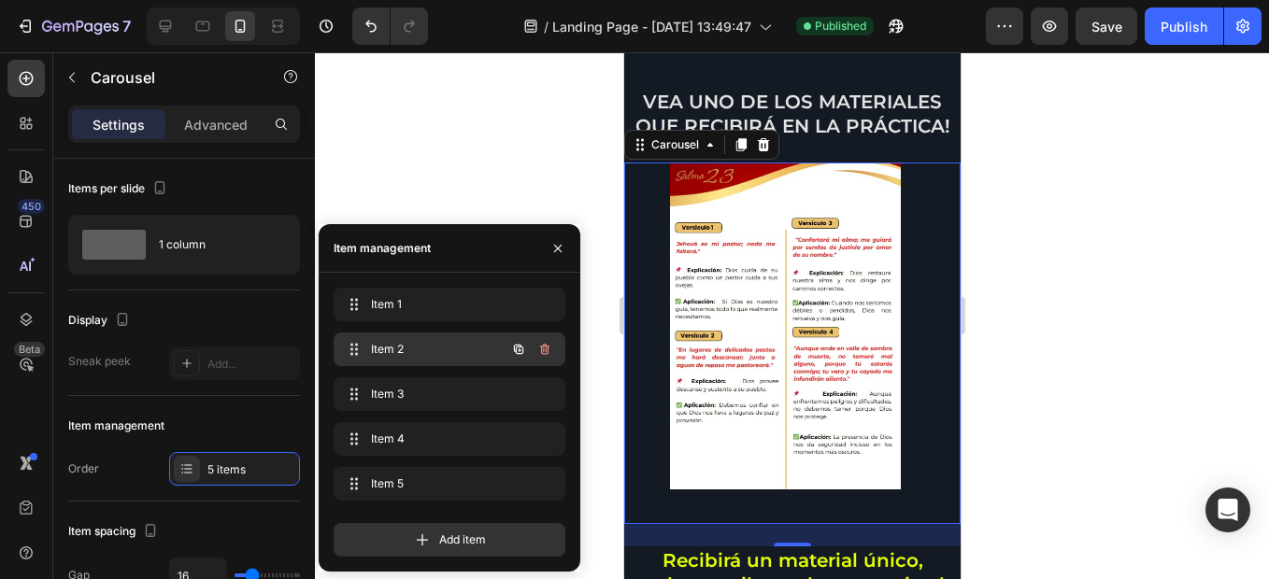
click at [381, 334] on div "Item 2 Item 2" at bounding box center [450, 350] width 232 height 34
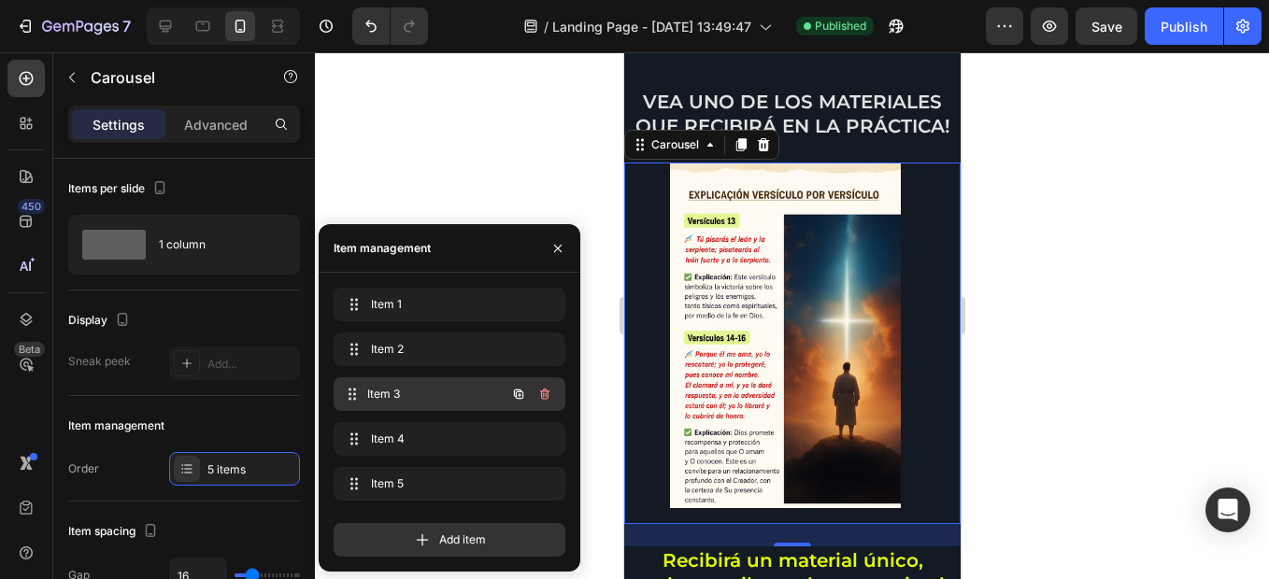
click at [424, 393] on span "Item 3" at bounding box center [436, 394] width 138 height 17
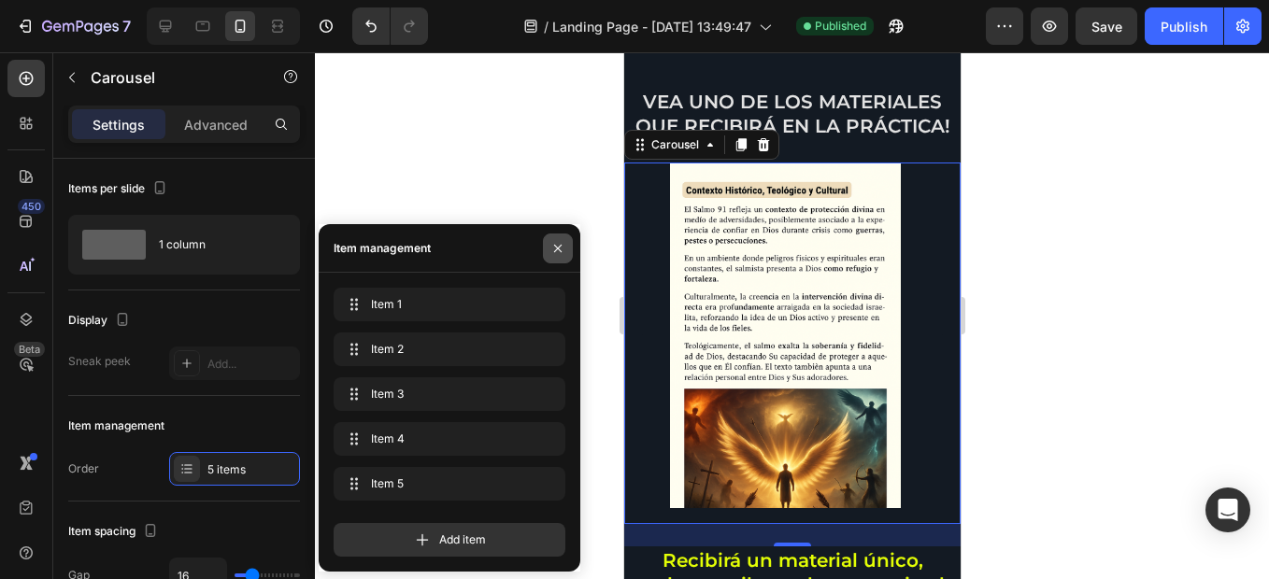
click at [570, 249] on button "button" at bounding box center [558, 249] width 30 height 30
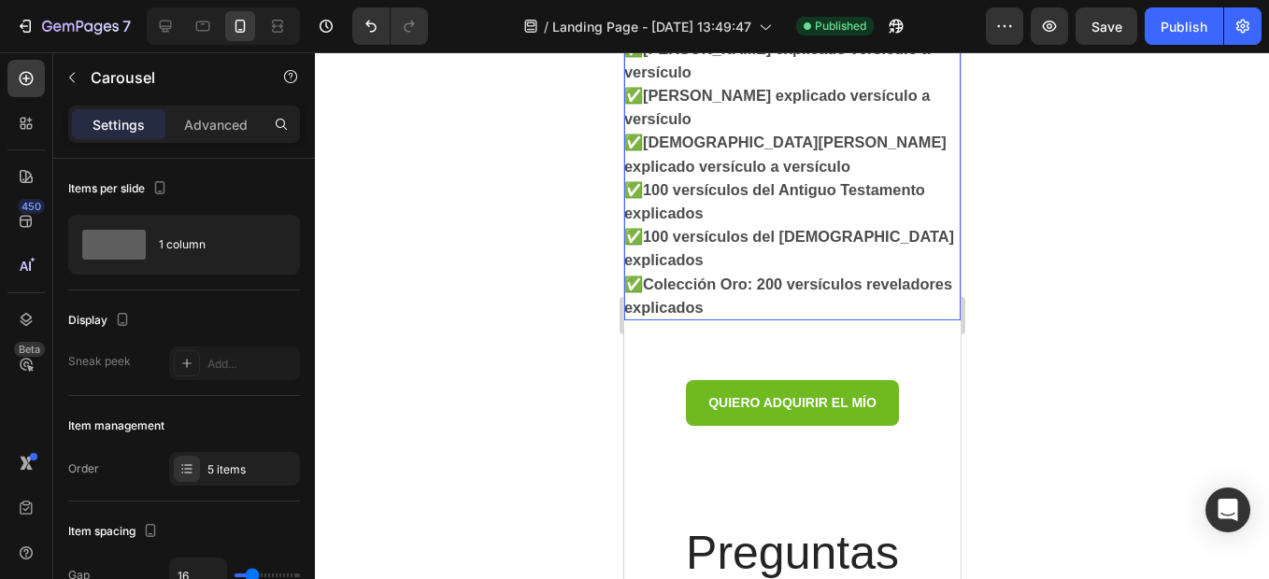
scroll to position [7560, 0]
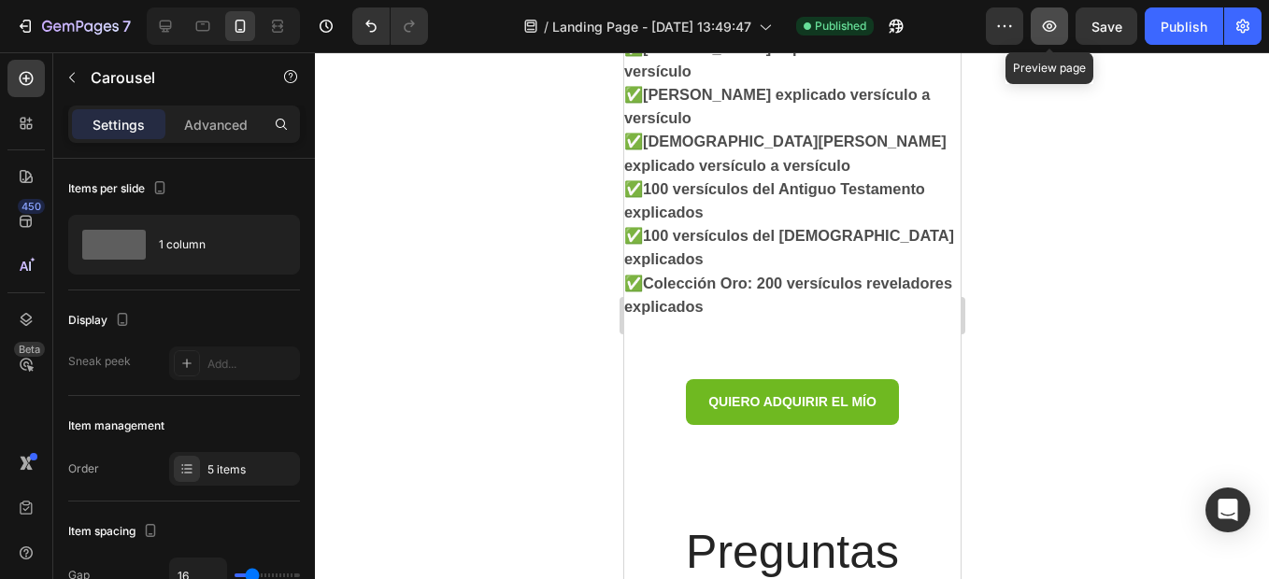
click at [1042, 43] on button "button" at bounding box center [1049, 25] width 37 height 37
click at [1045, 31] on icon "button" at bounding box center [1049, 26] width 19 height 19
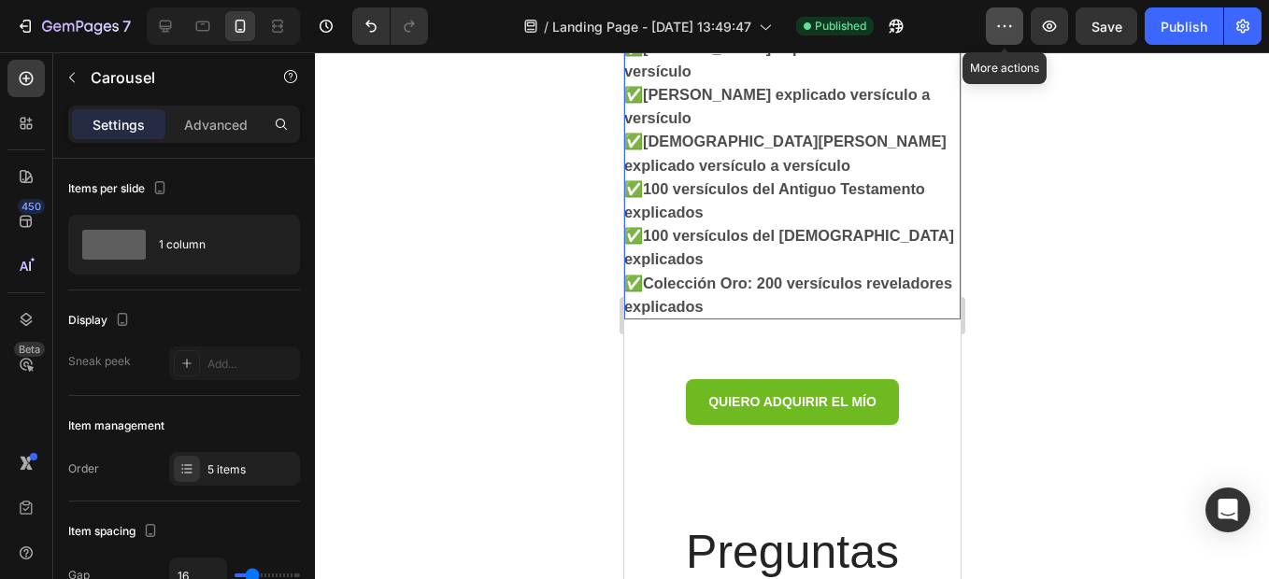
click at [1012, 40] on button "button" at bounding box center [1004, 25] width 37 height 37
click at [1059, 290] on div at bounding box center [792, 315] width 954 height 527
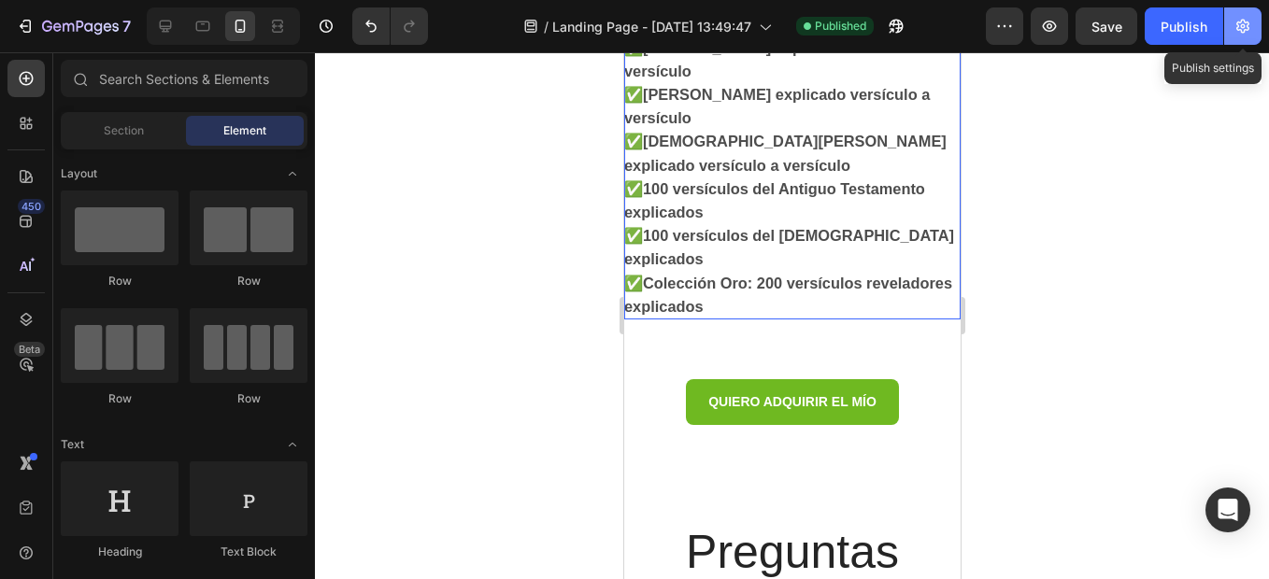
click at [1240, 32] on icon "button" at bounding box center [1242, 26] width 19 height 19
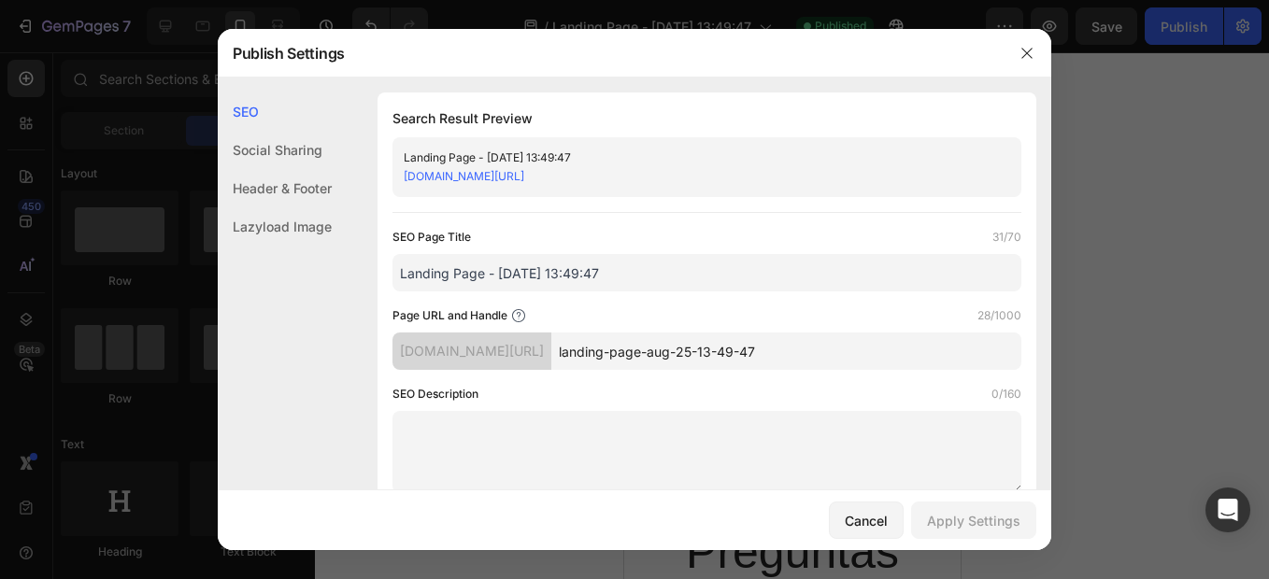
click at [524, 173] on link "[DOMAIN_NAME][URL]" at bounding box center [464, 176] width 121 height 14
click at [845, 511] on div "Cancel" at bounding box center [866, 521] width 43 height 20
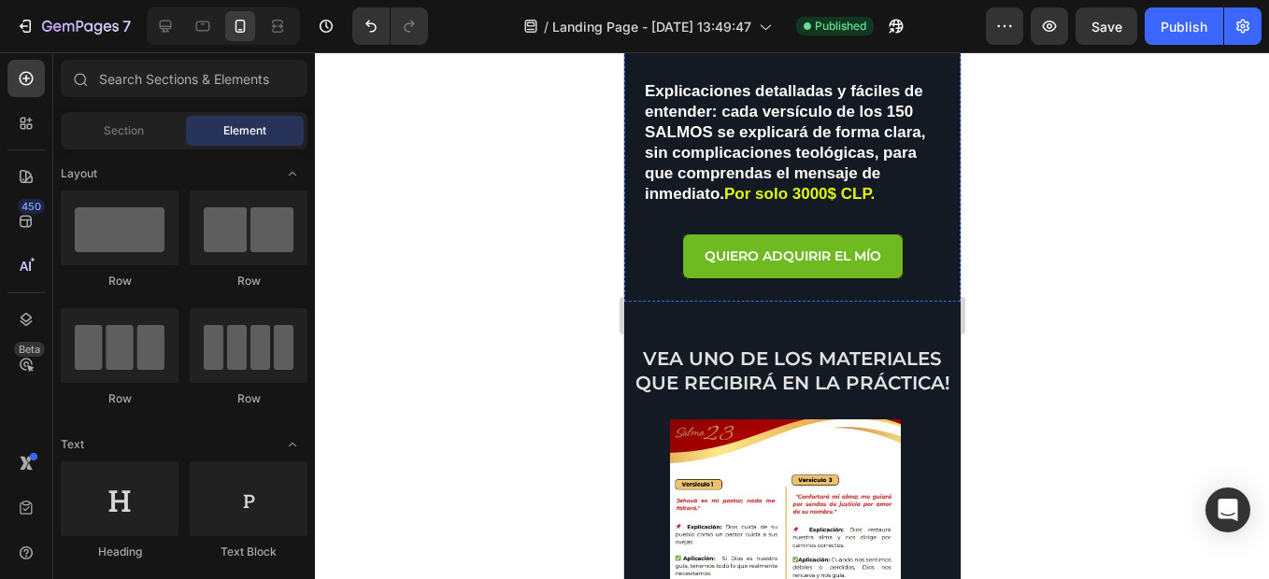
scroll to position [444, 0]
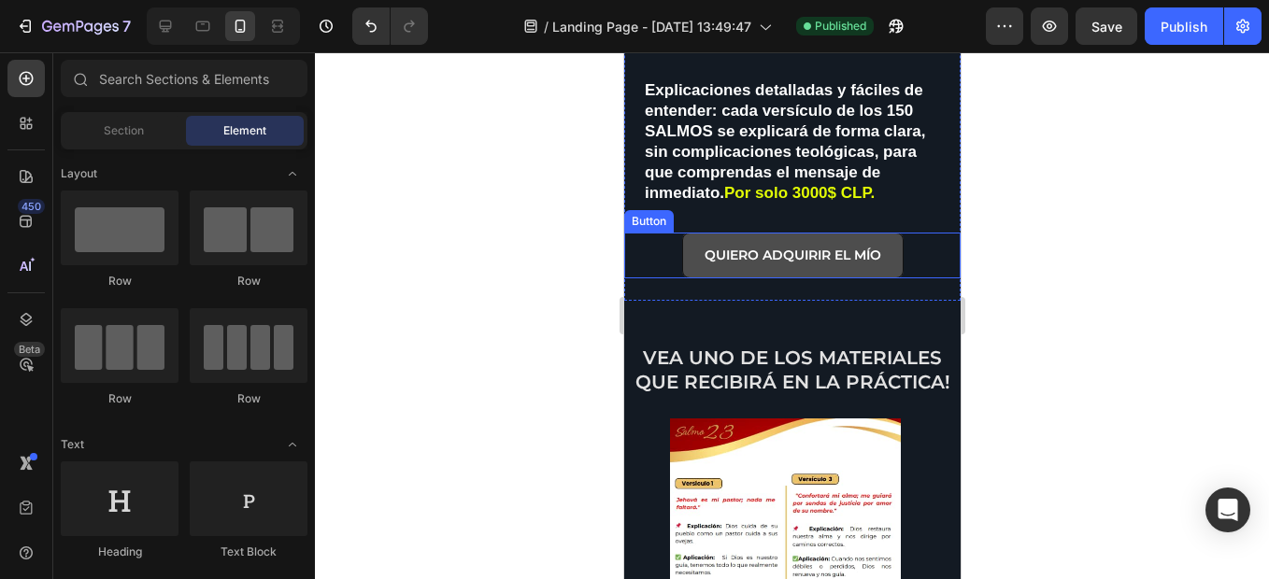
click at [769, 257] on link "QUIERO ADQUIRIR EL MÍO" at bounding box center [791, 256] width 221 height 46
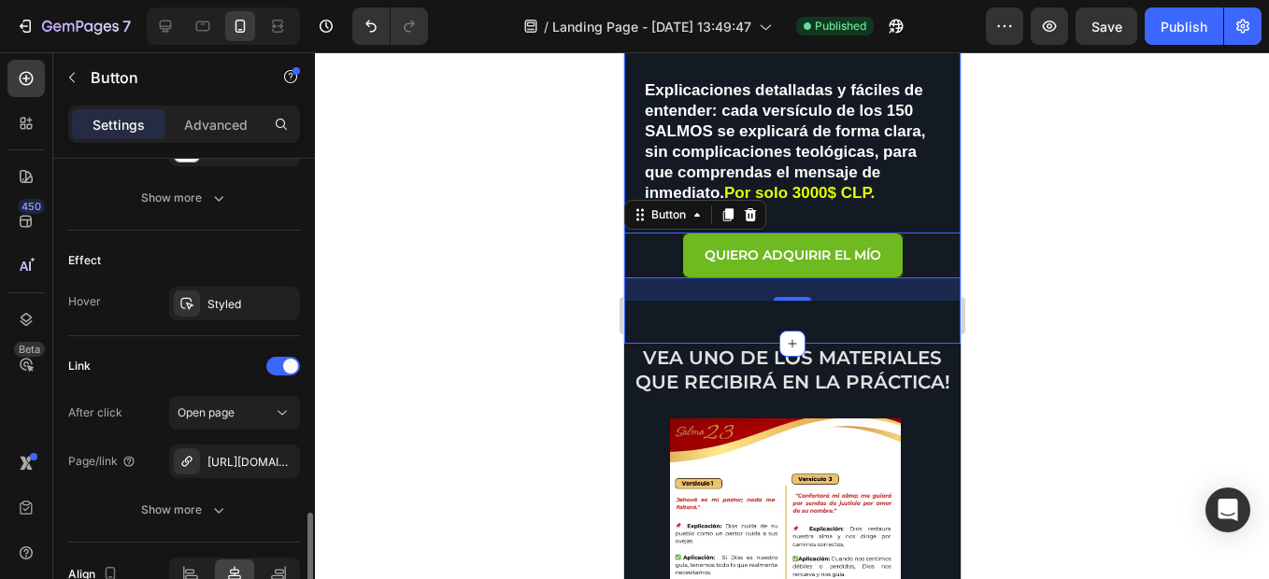
scroll to position [1012, 0]
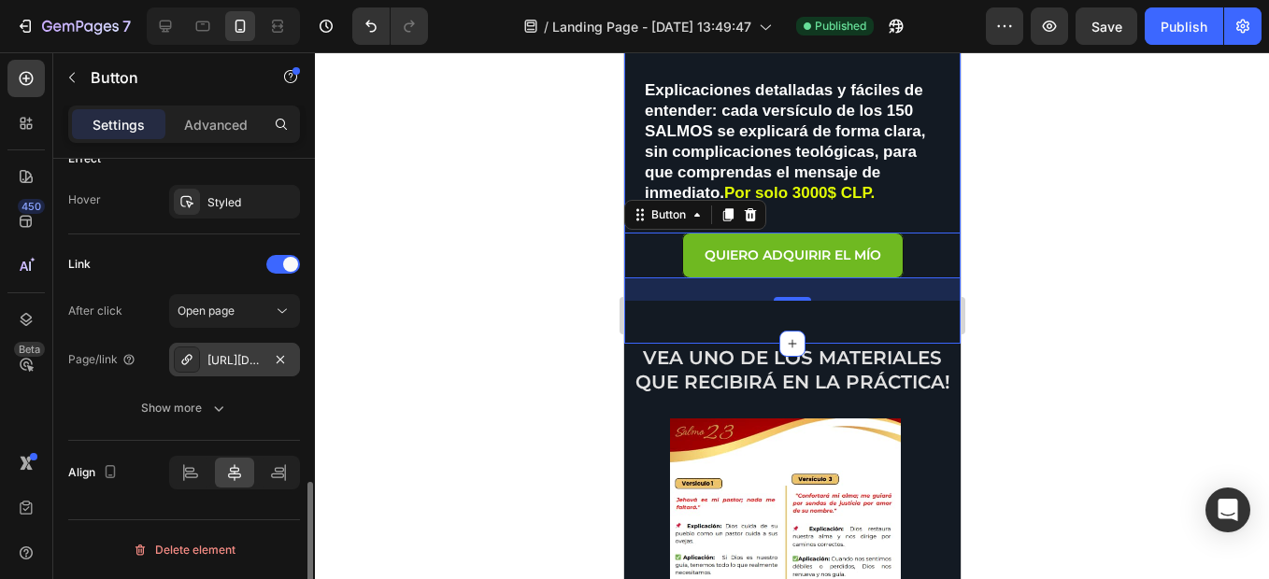
click at [222, 362] on div "[URL][DOMAIN_NAME]" at bounding box center [234, 360] width 54 height 17
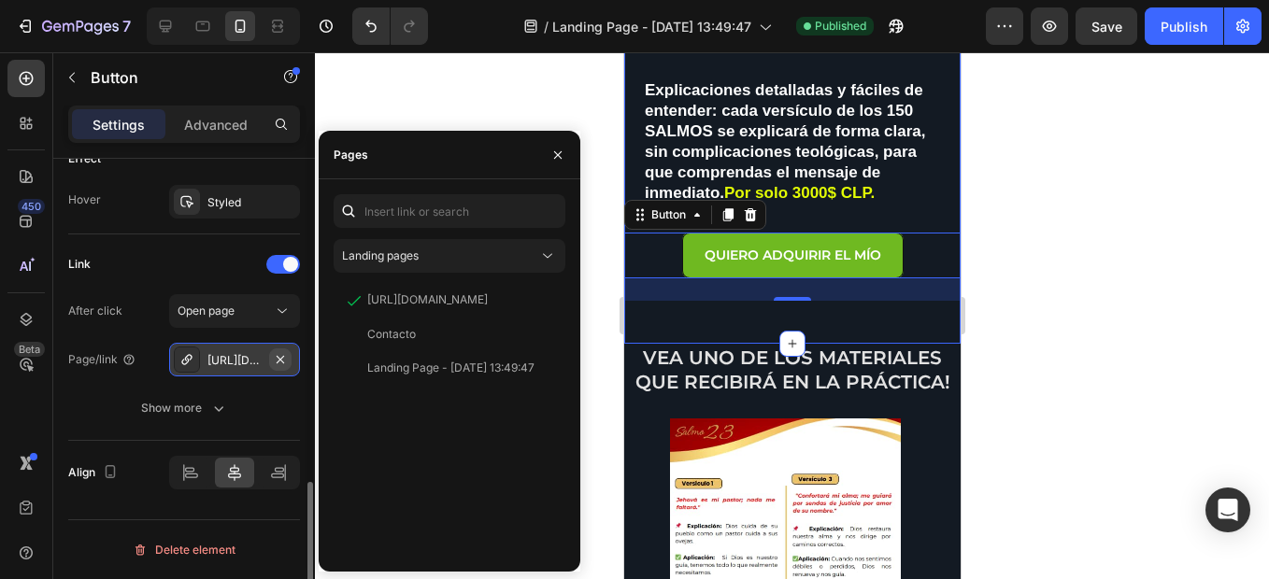
click at [277, 356] on icon "button" at bounding box center [280, 358] width 7 height 7
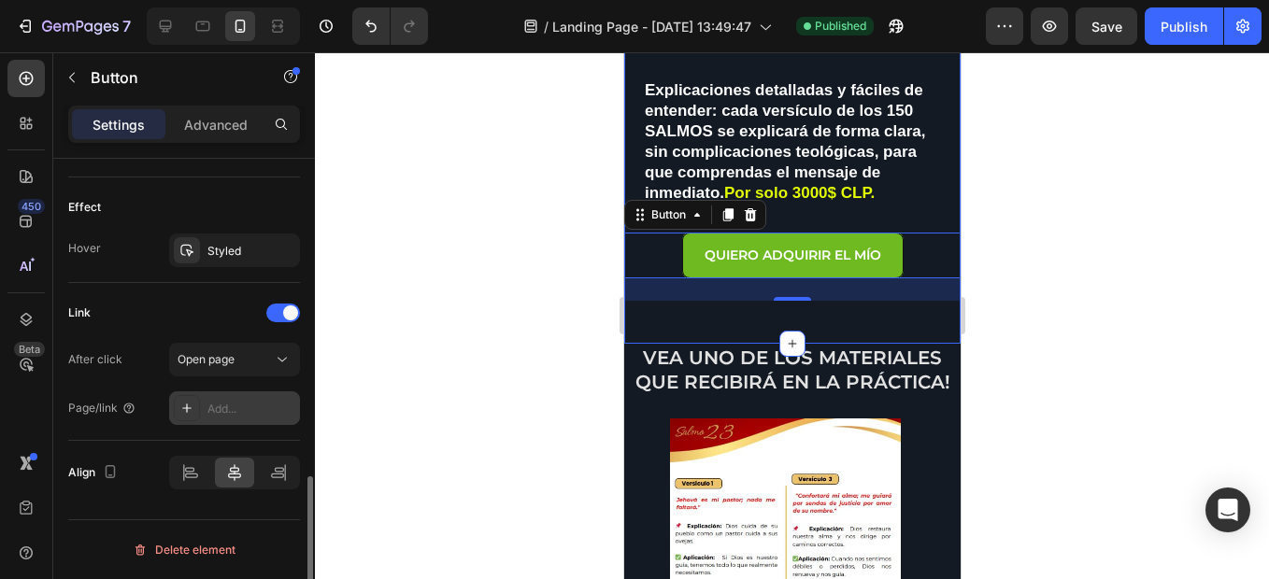
scroll to position [963, 0]
click at [240, 421] on div "Add..." at bounding box center [234, 408] width 131 height 34
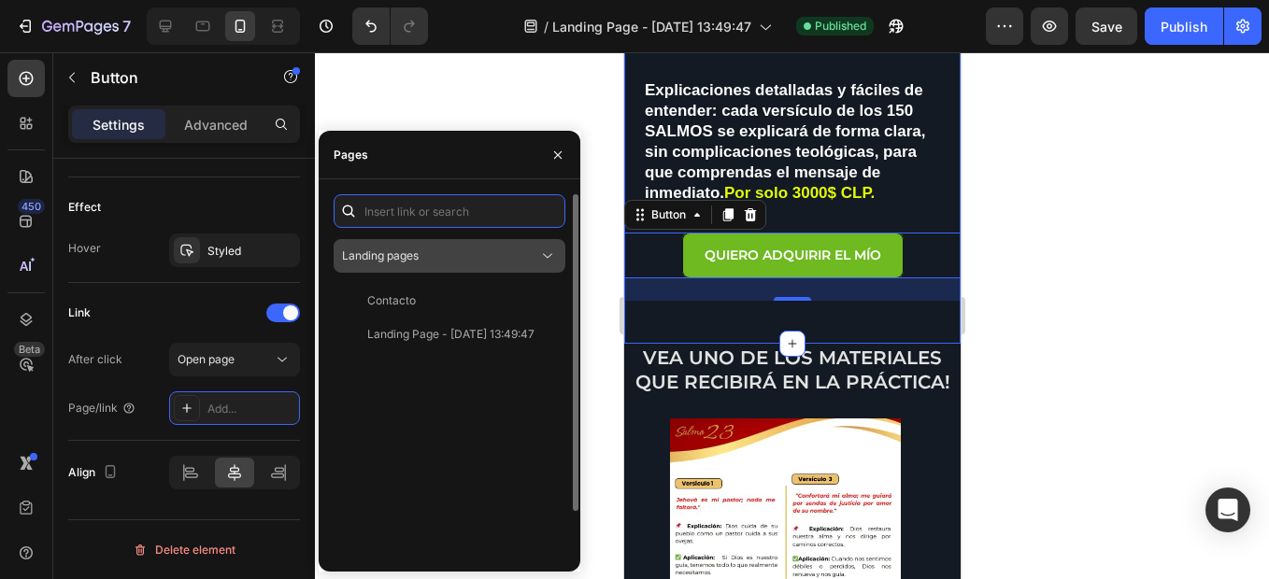
paste input "[URL][DOMAIN_NAME]"
type input "[URL][DOMAIN_NAME]"
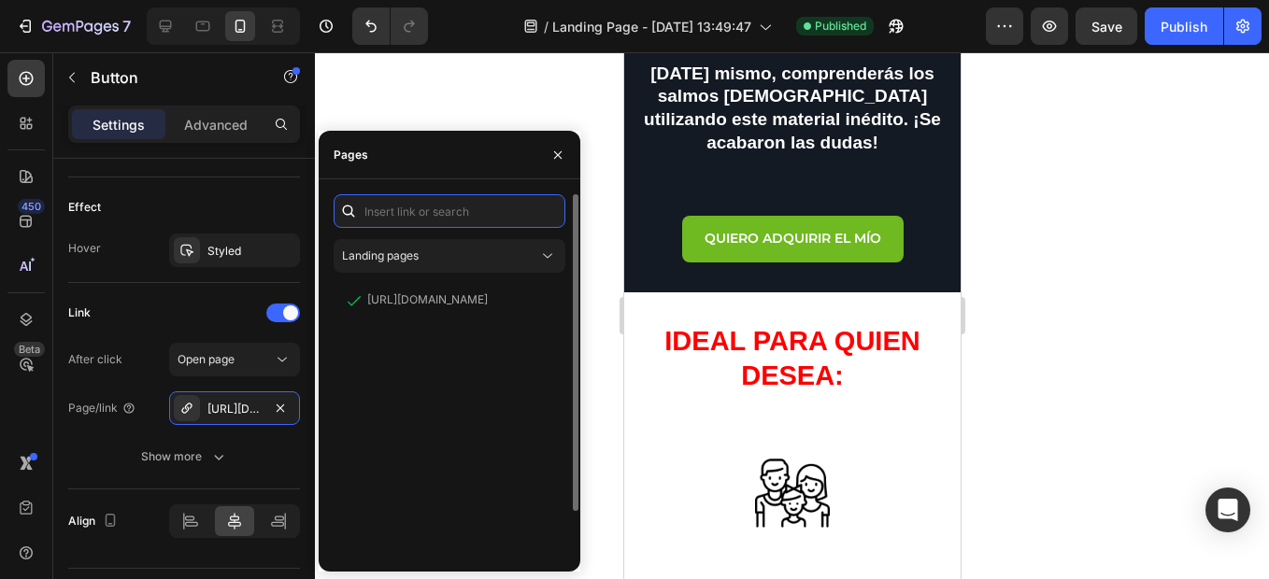
scroll to position [2080, 0]
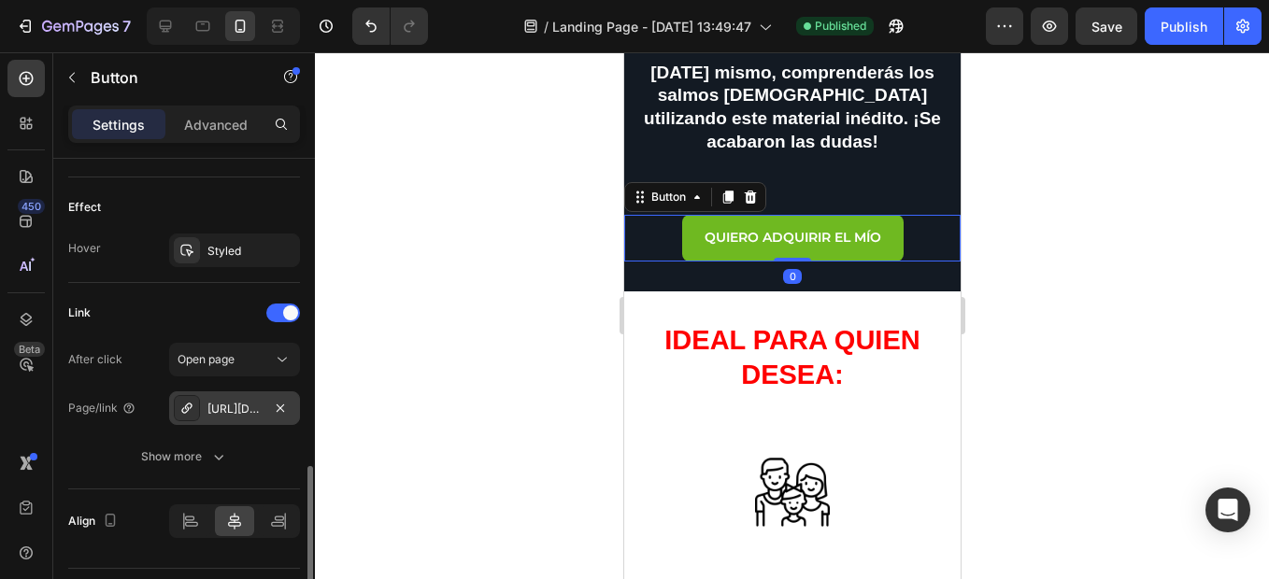
click at [249, 401] on div "[URL][DOMAIN_NAME]" at bounding box center [234, 409] width 54 height 17
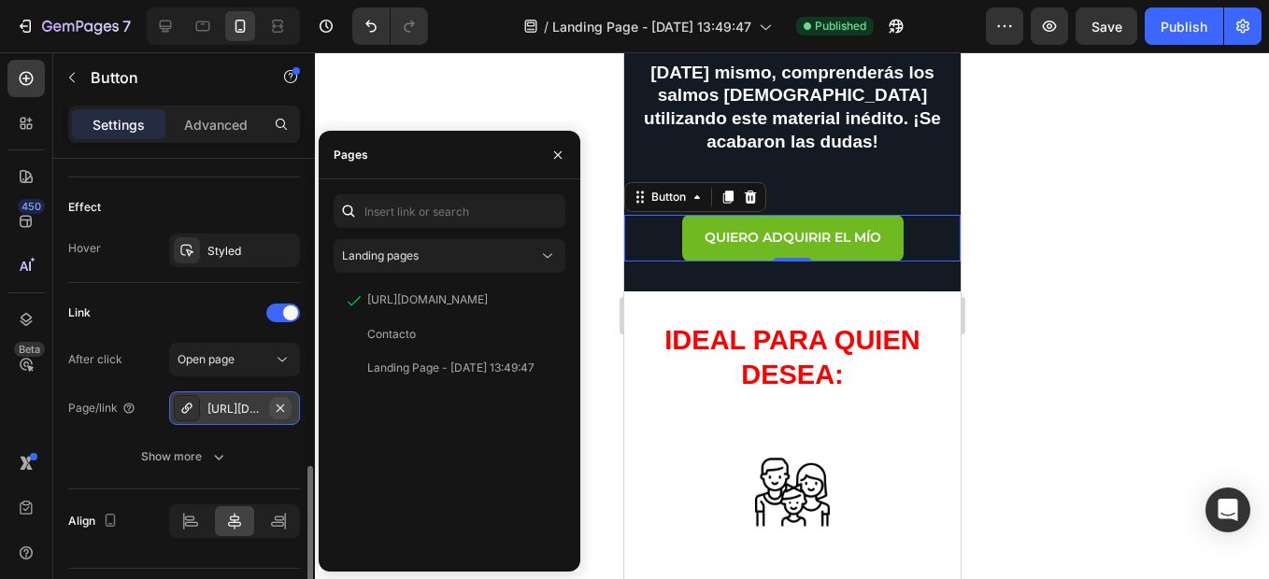
click at [282, 406] on icon "button" at bounding box center [280, 407] width 7 height 7
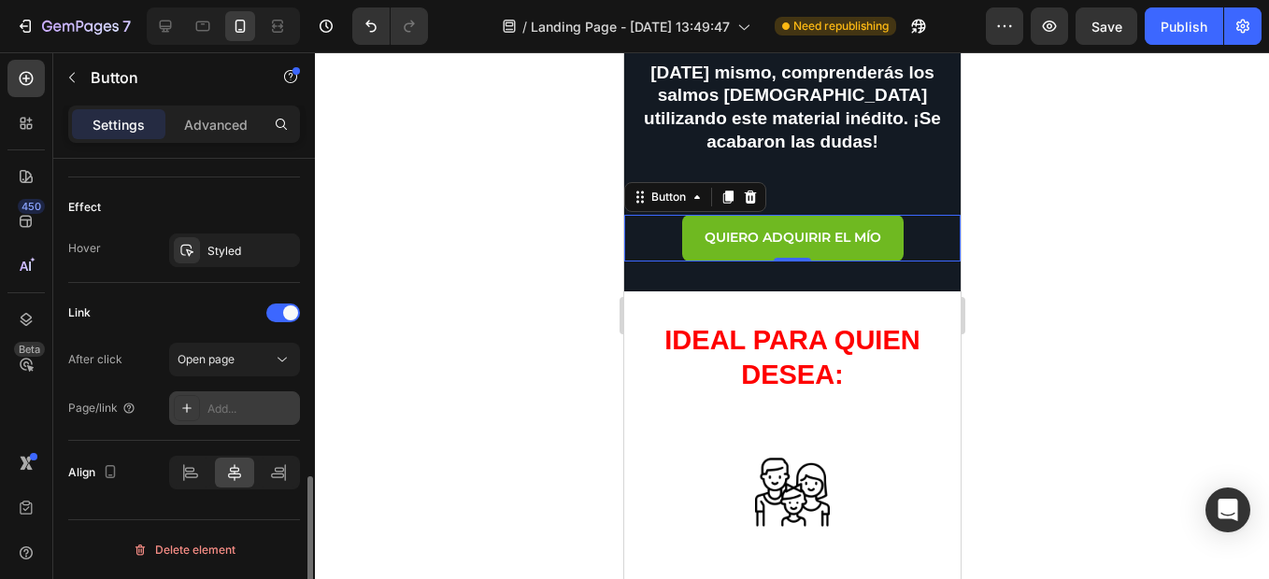
click at [244, 410] on div "Add..." at bounding box center [251, 409] width 88 height 17
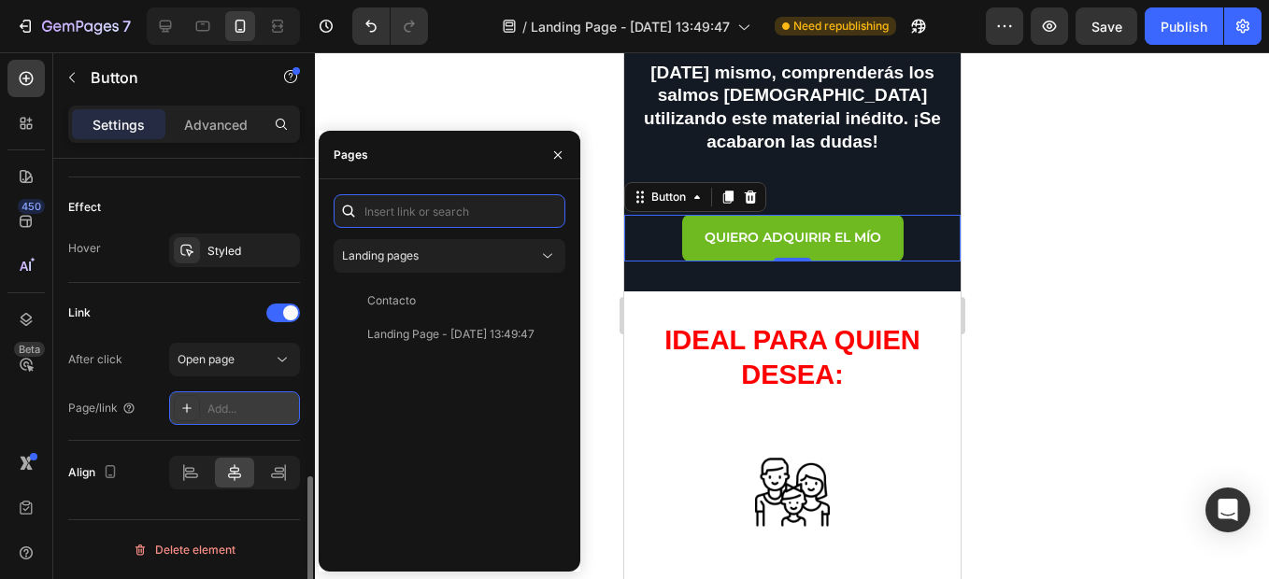
paste input "[URL][DOMAIN_NAME]"
type input "[URL][DOMAIN_NAME]"
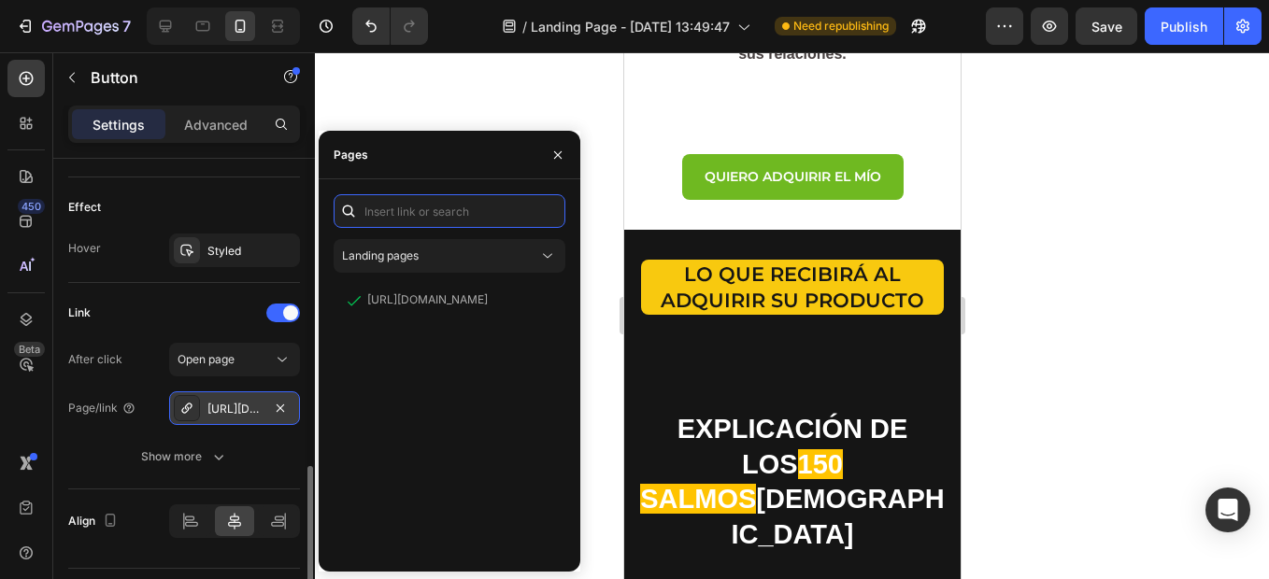
scroll to position [4106, 0]
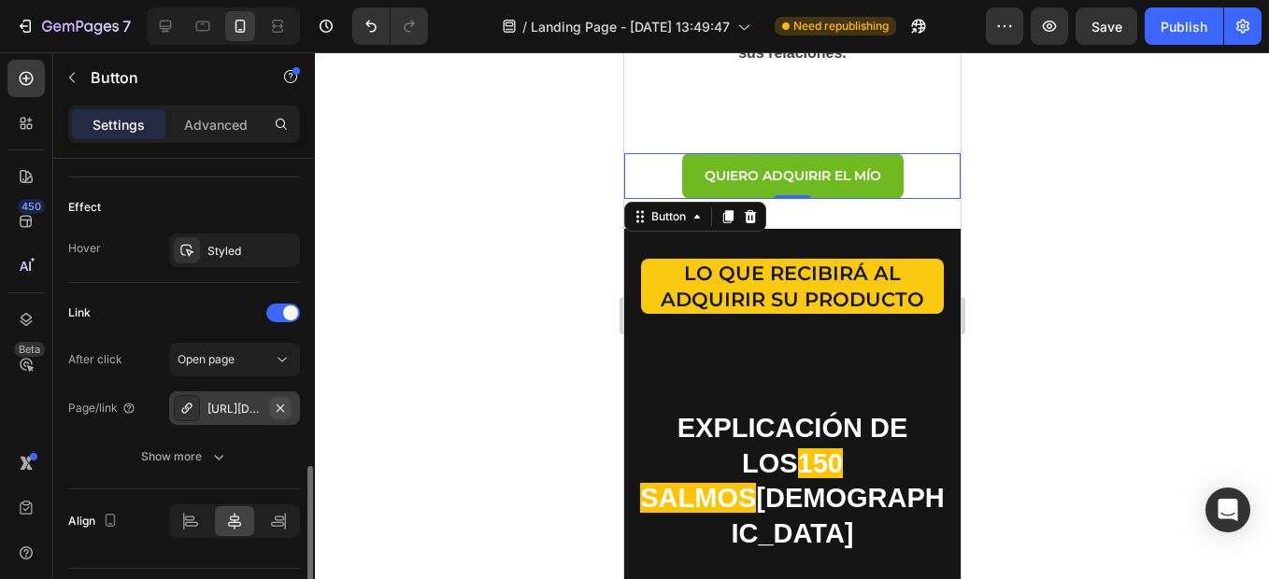
click at [280, 401] on icon "button" at bounding box center [280, 408] width 15 height 15
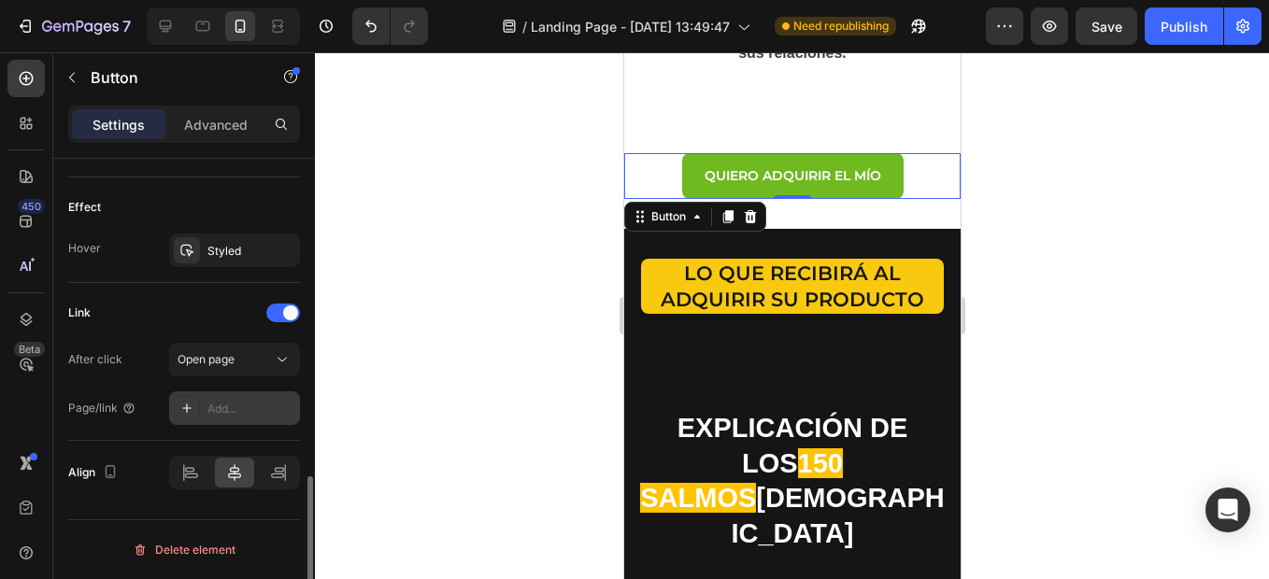
click at [243, 405] on div "Add..." at bounding box center [251, 409] width 88 height 17
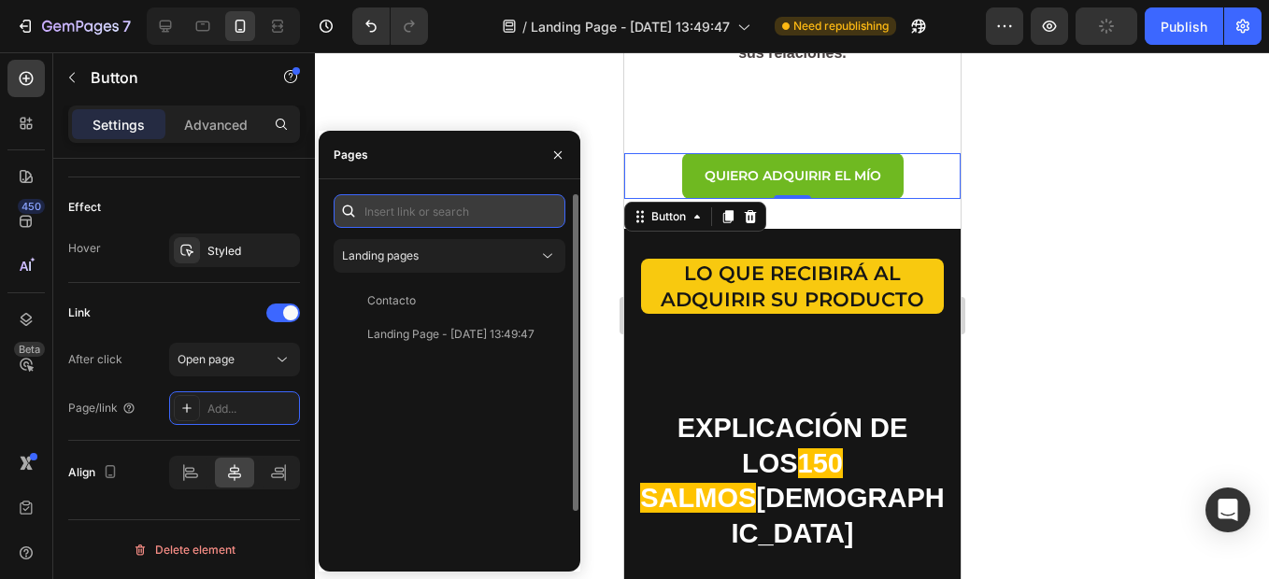
click at [450, 222] on input "text" at bounding box center [450, 211] width 232 height 34
paste input "[URL][DOMAIN_NAME]"
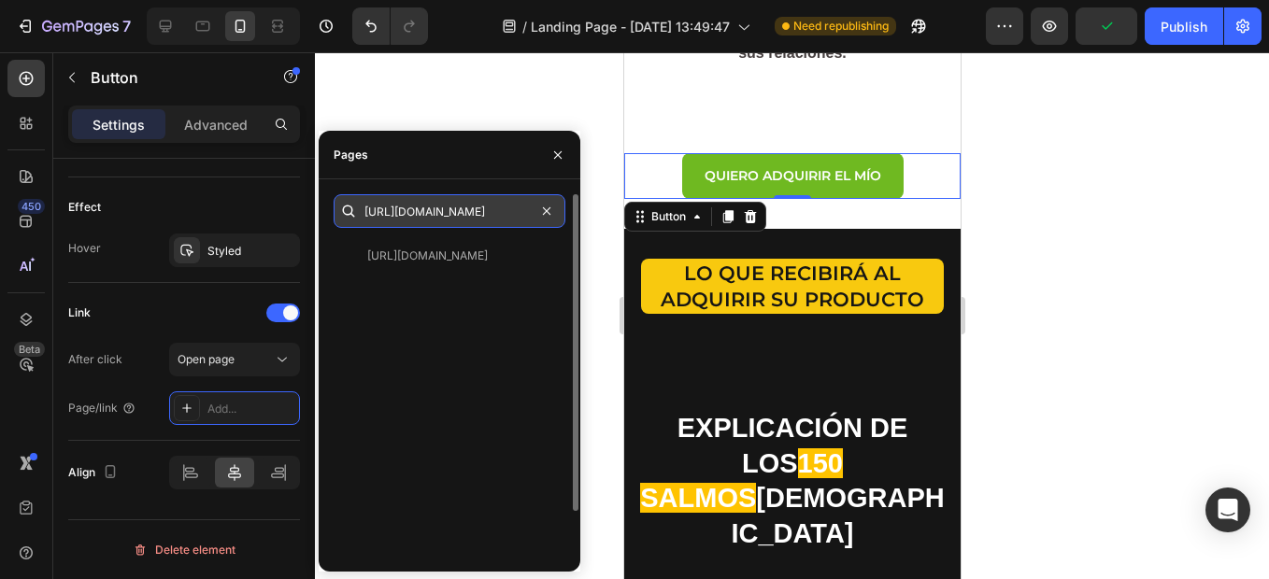
type input "[URL][DOMAIN_NAME]"
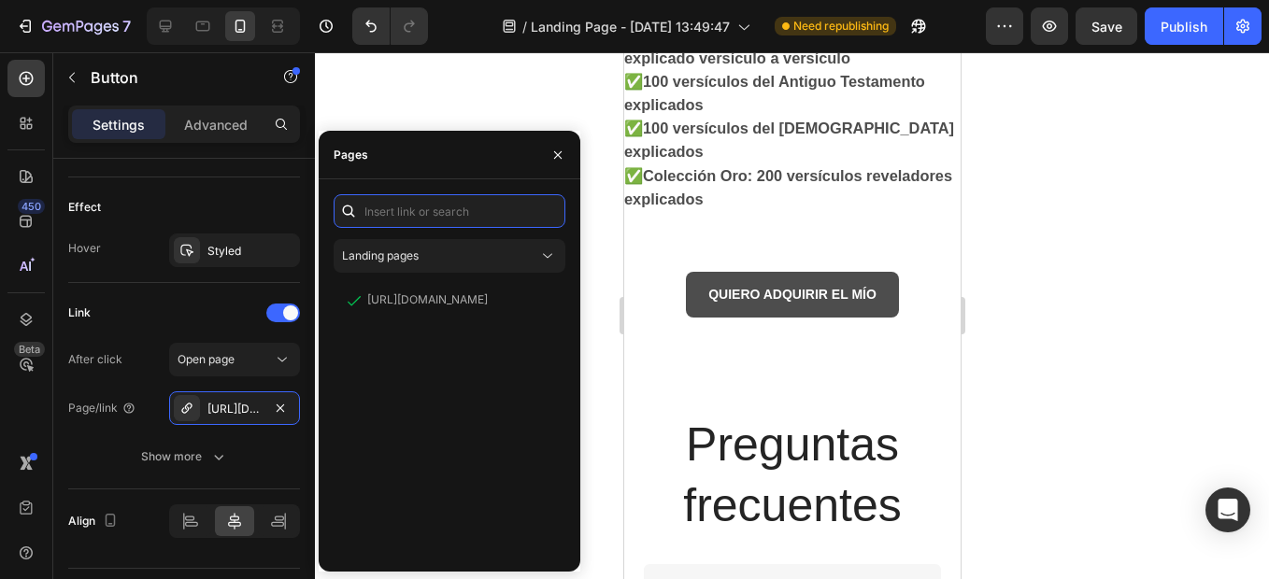
scroll to position [7668, 0]
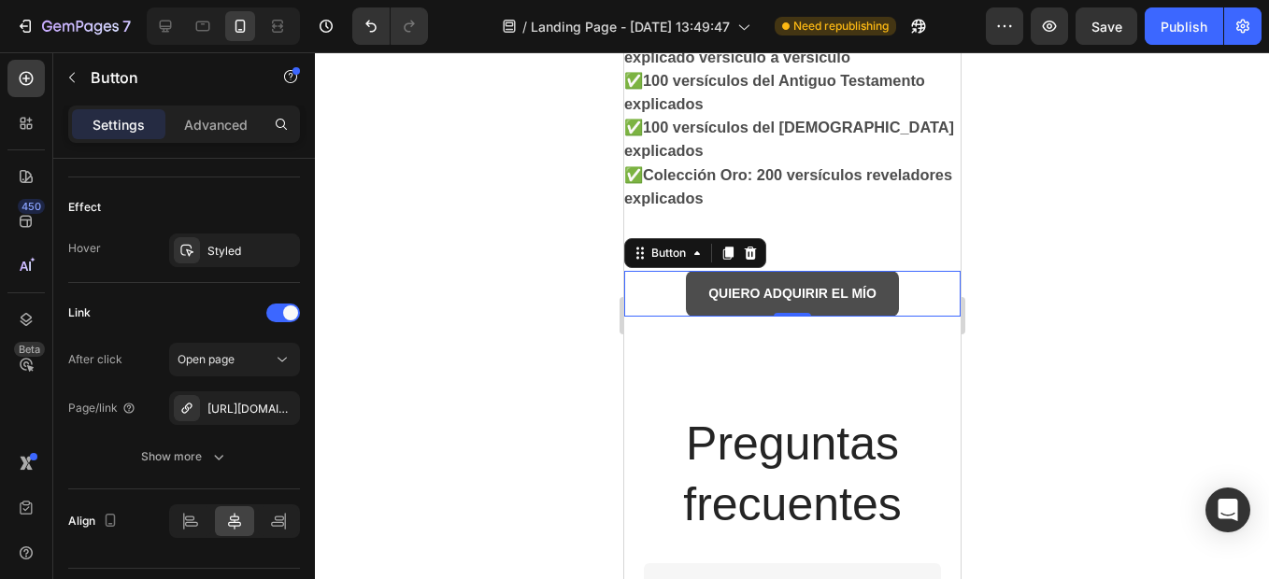
click at [827, 301] on link "QUIERO ADQUIRIR EL MÍO" at bounding box center [791, 294] width 213 height 46
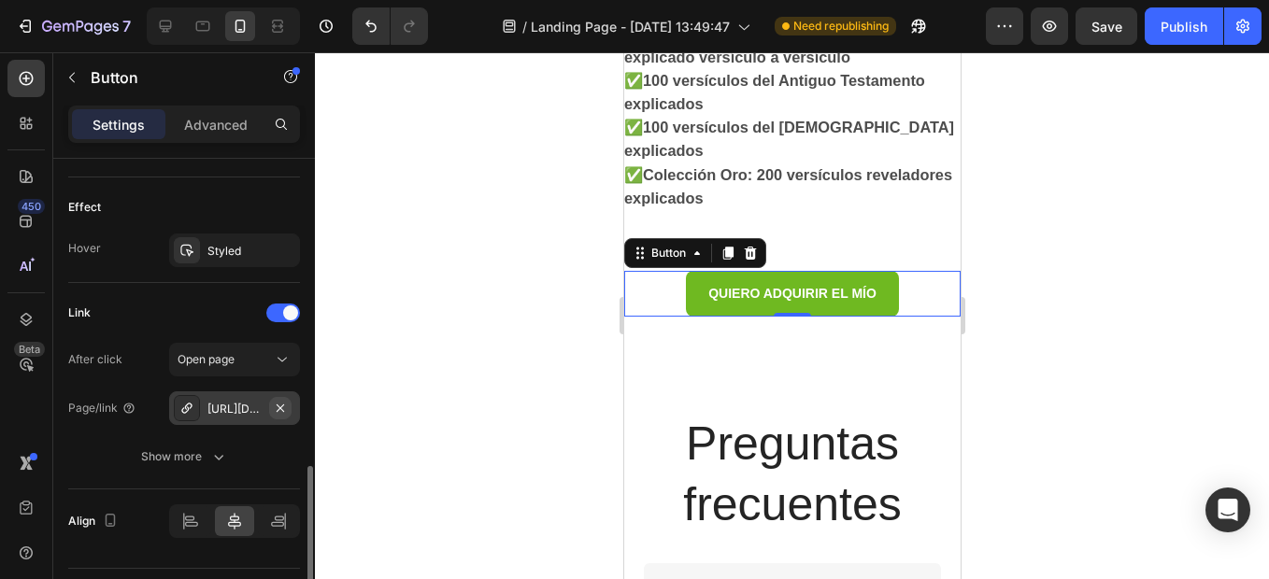
click at [276, 409] on icon "button" at bounding box center [280, 408] width 15 height 15
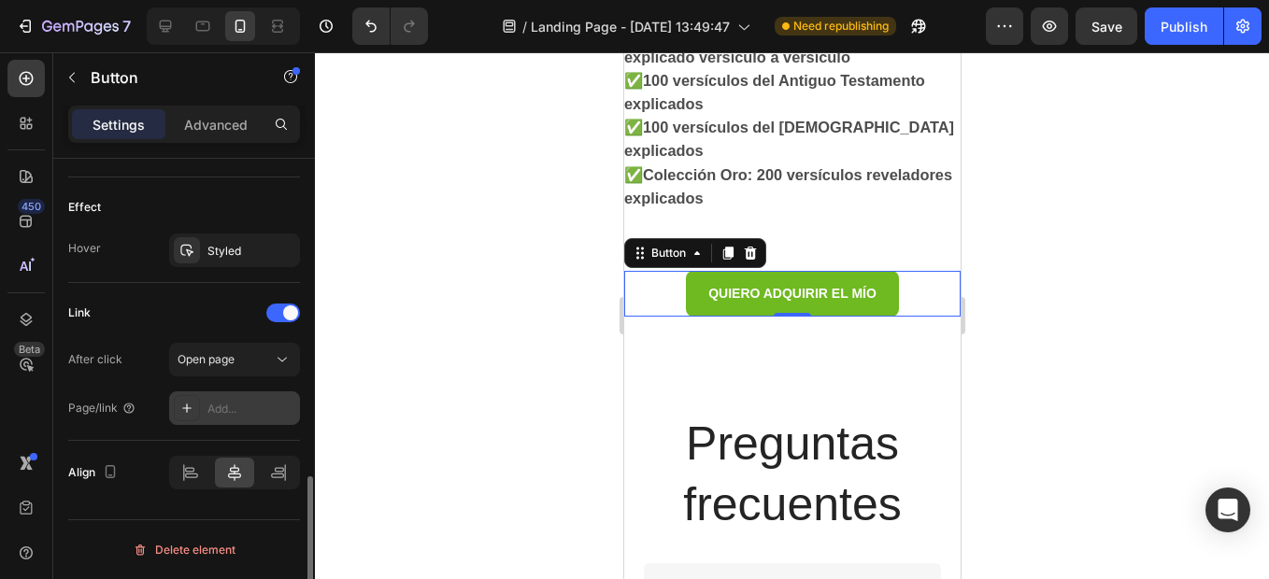
click at [235, 404] on div "Add..." at bounding box center [251, 409] width 88 height 17
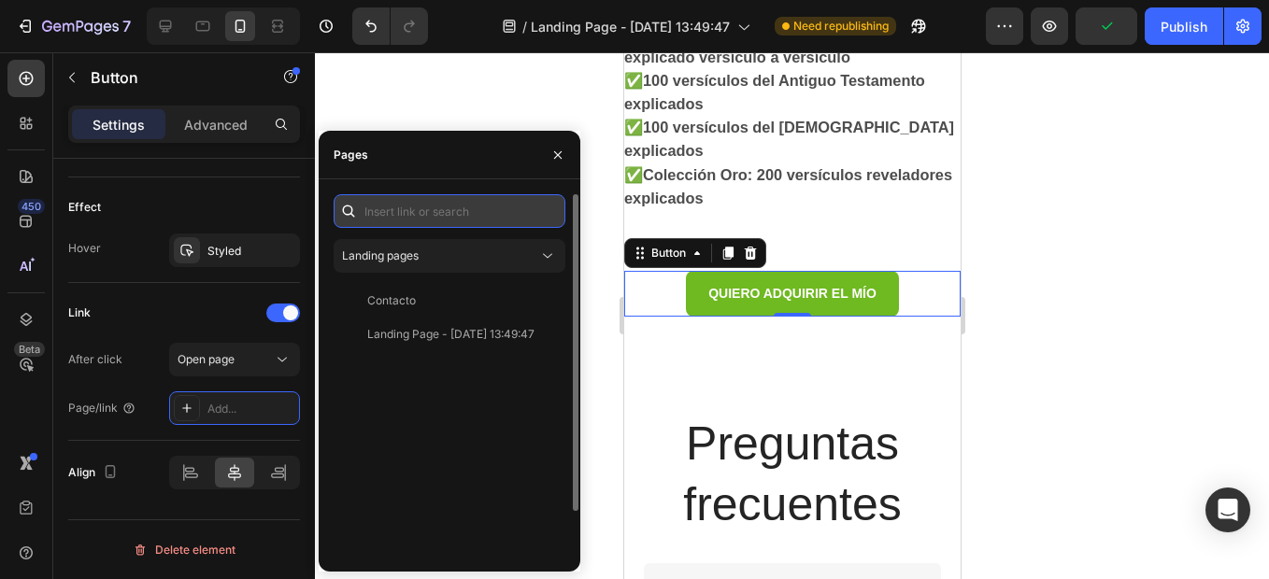
click at [399, 206] on input "text" at bounding box center [450, 211] width 232 height 34
paste input "[URL][DOMAIN_NAME]"
type input "[URL][DOMAIN_NAME]"
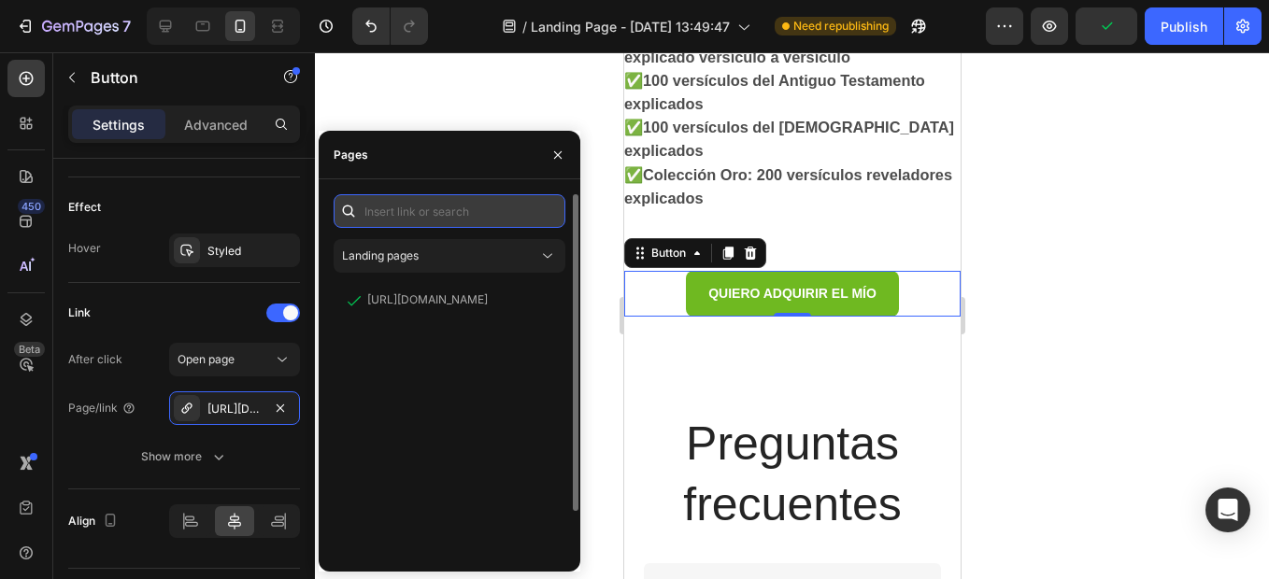
scroll to position [0, 0]
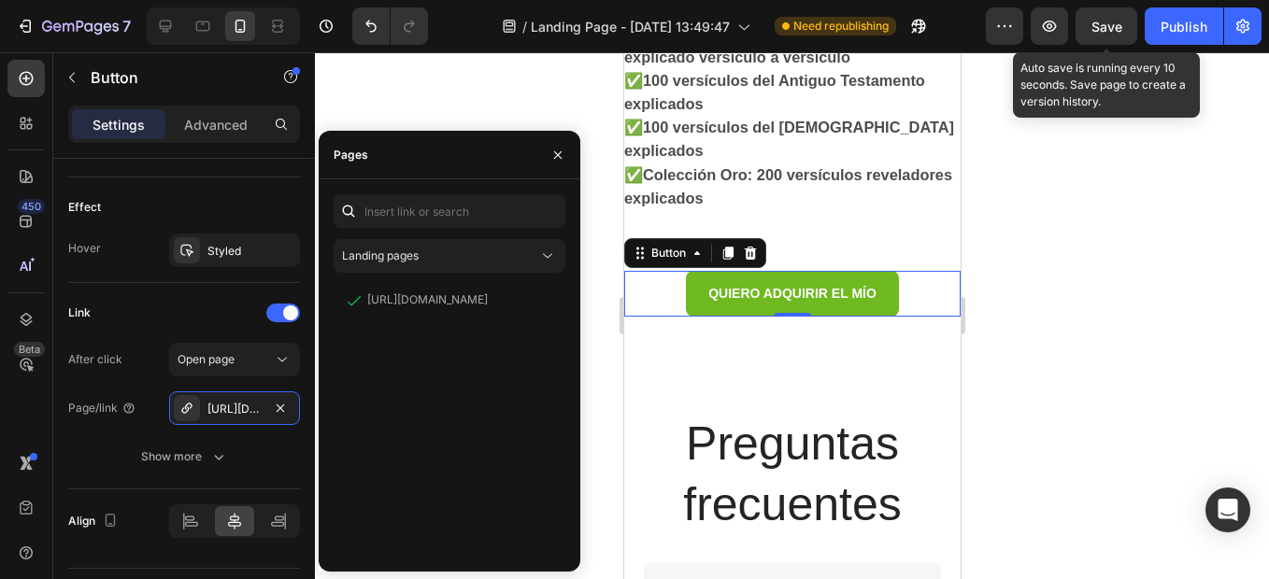
click at [1091, 33] on span "Save" at bounding box center [1106, 27] width 31 height 16
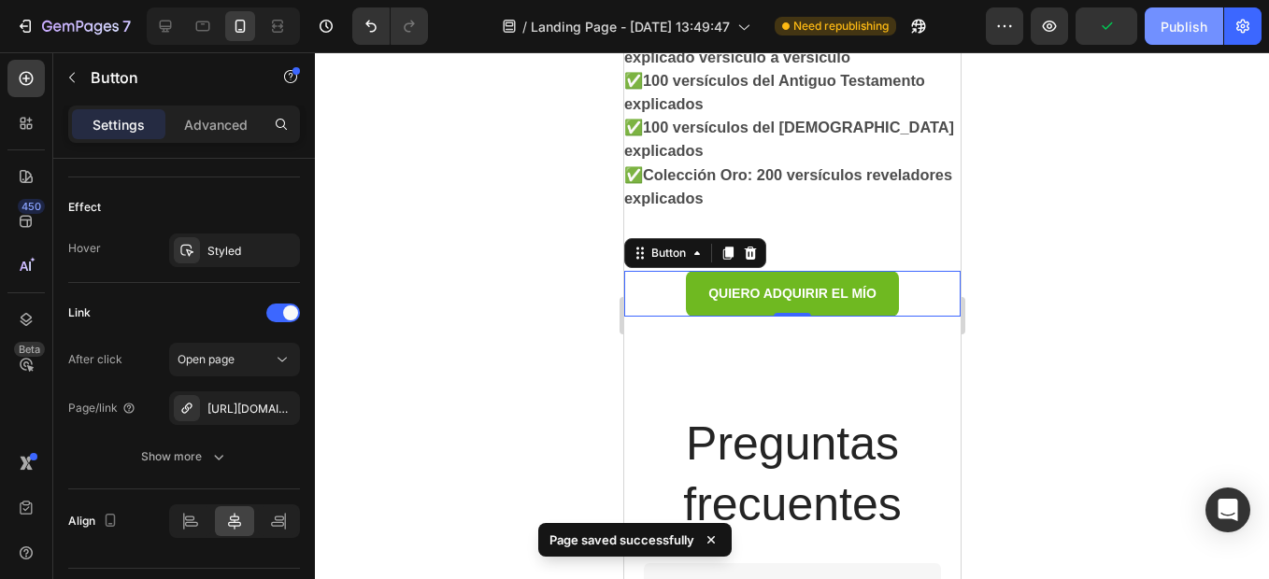
click at [1164, 35] on div "Publish" at bounding box center [1183, 27] width 47 height 20
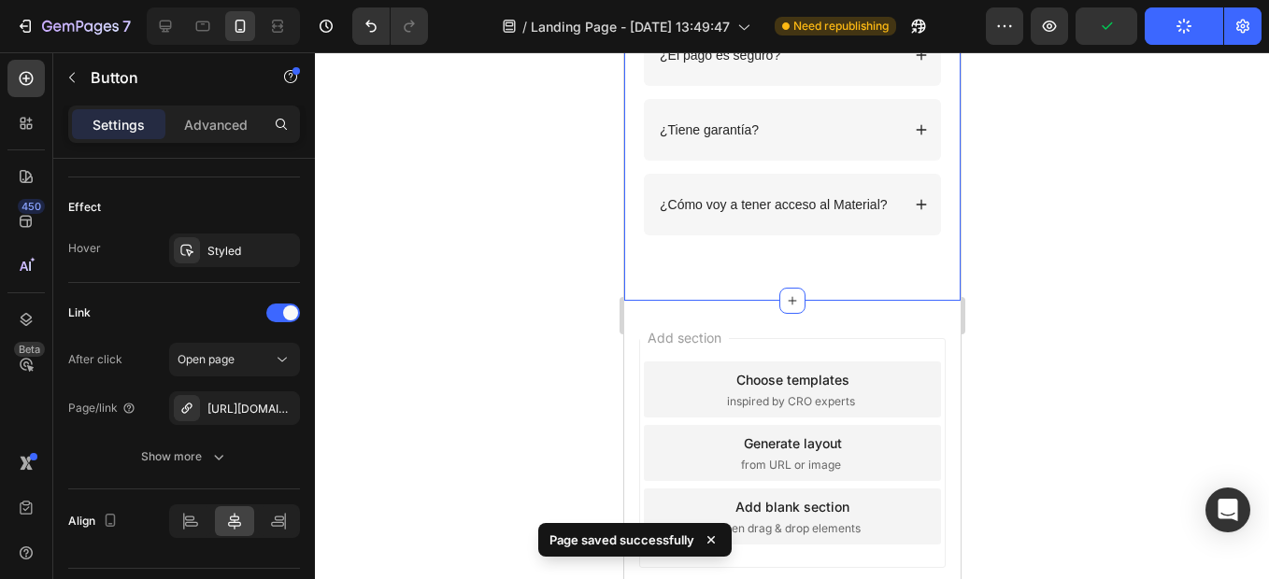
scroll to position [8359, 0]
